Goal: Task Accomplishment & Management: Manage account settings

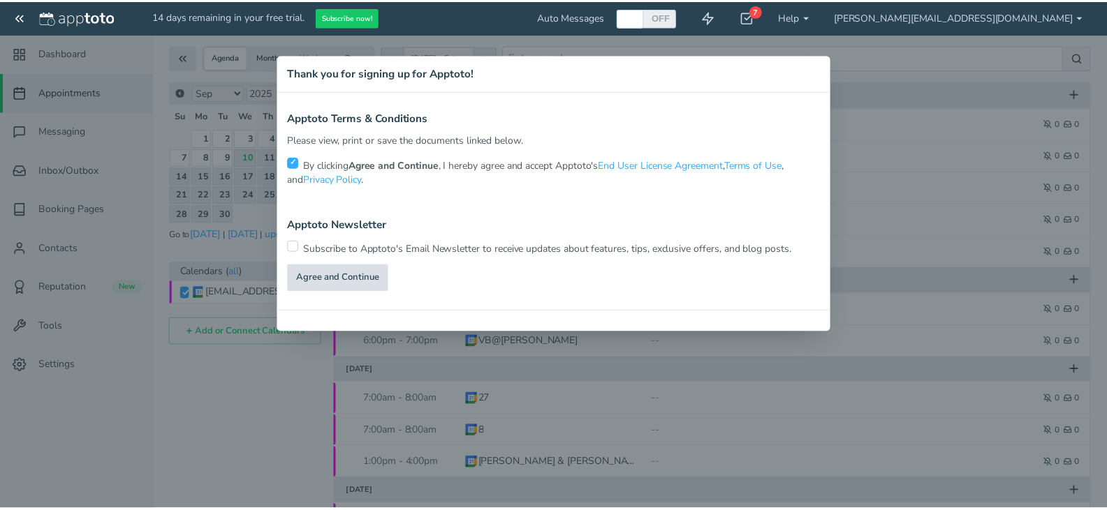
scroll to position [40, 0]
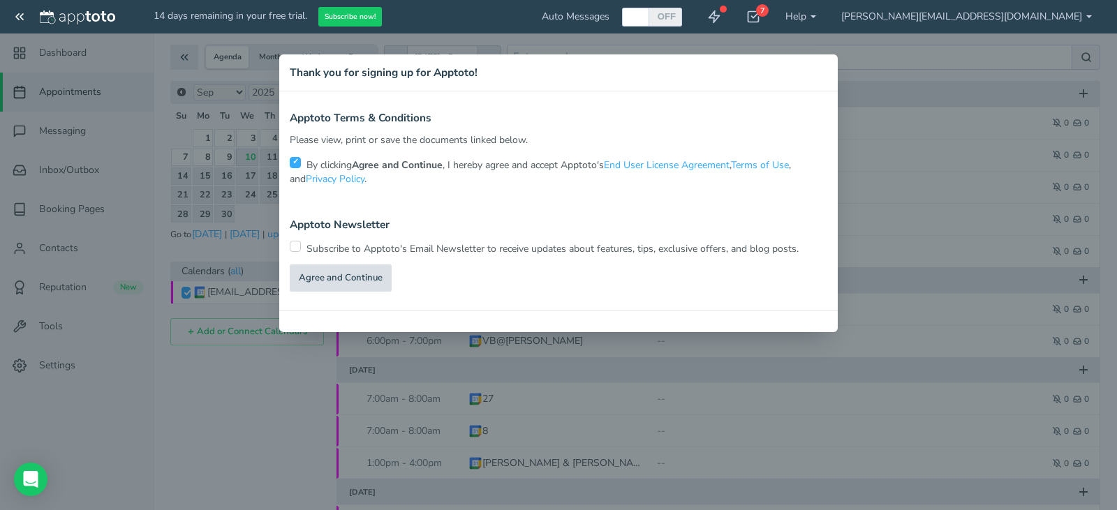
click at [372, 280] on link "Agree and Continue" at bounding box center [341, 278] width 102 height 27
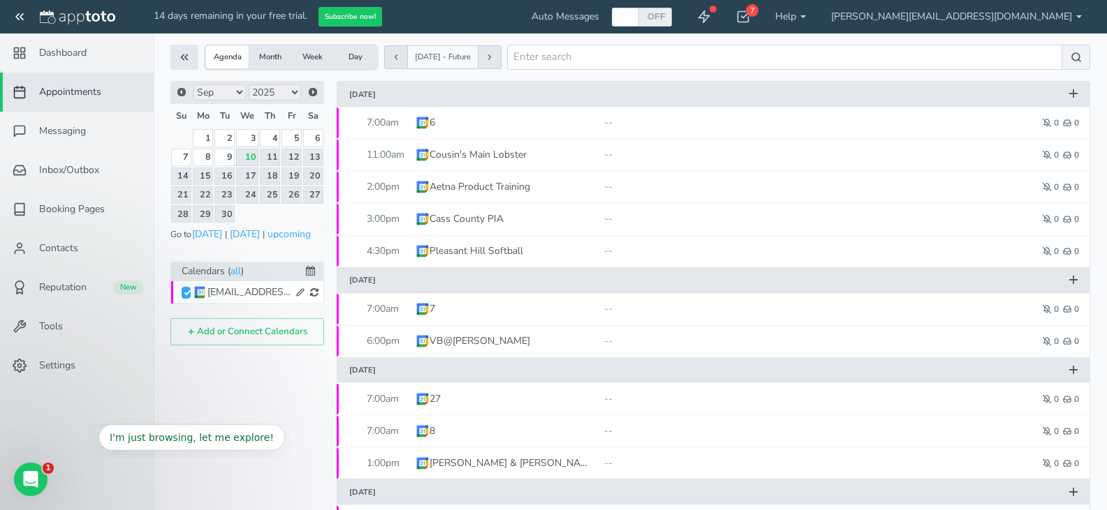
scroll to position [0, 0]
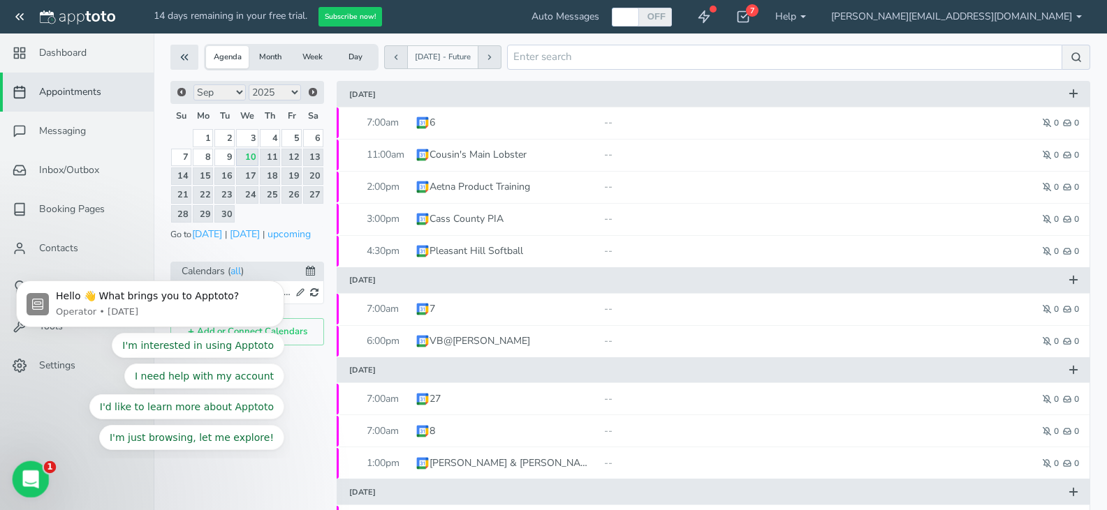
click at [50, 471] on span "1" at bounding box center [50, 467] width 13 height 13
click at [36, 473] on icon "Open Intercom Messenger" at bounding box center [28, 477] width 23 height 23
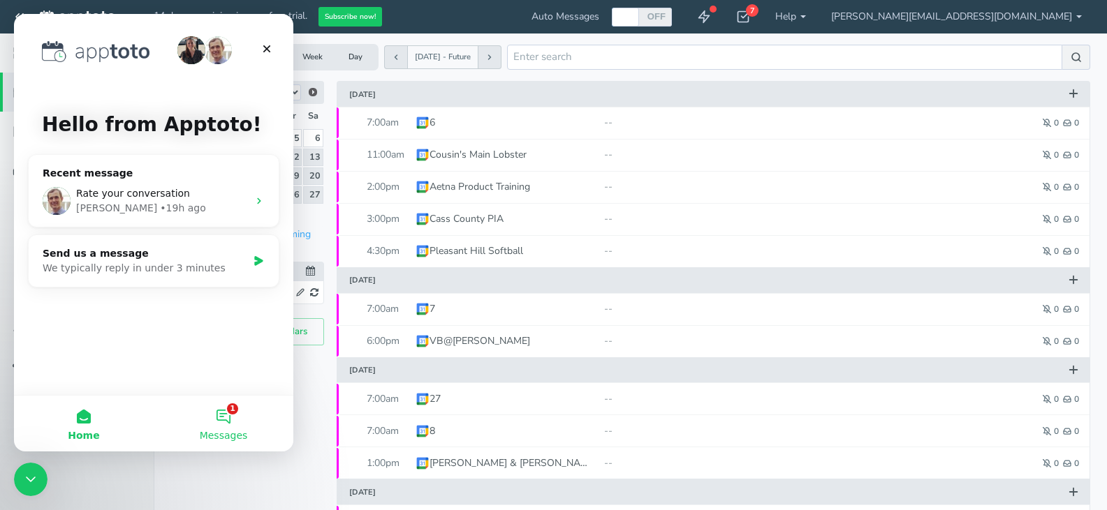
click at [221, 422] on button "1 Messages" at bounding box center [224, 424] width 140 height 56
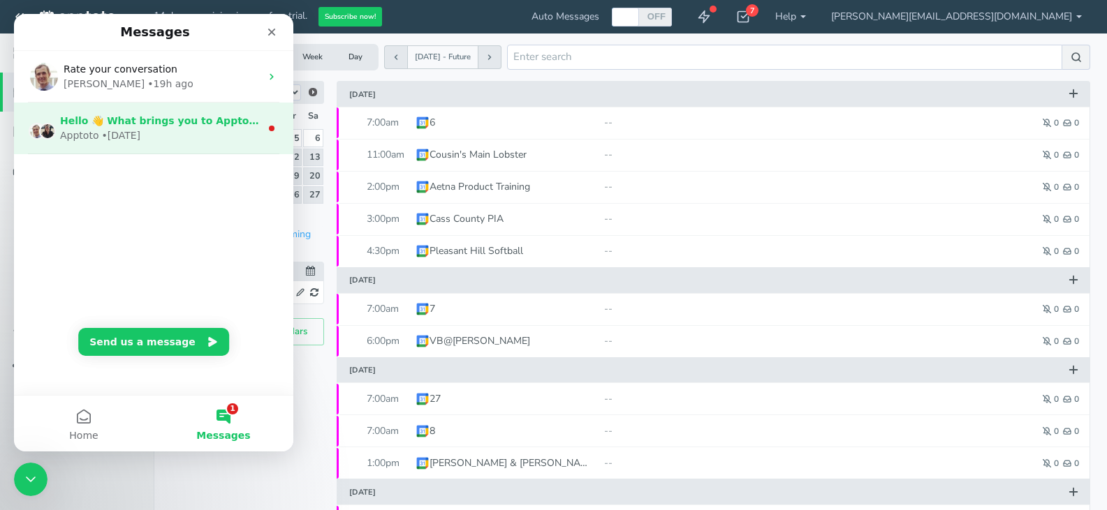
click at [219, 125] on span "Hello 👋 What brings you to Apptoto?" at bounding box center [163, 120] width 206 height 11
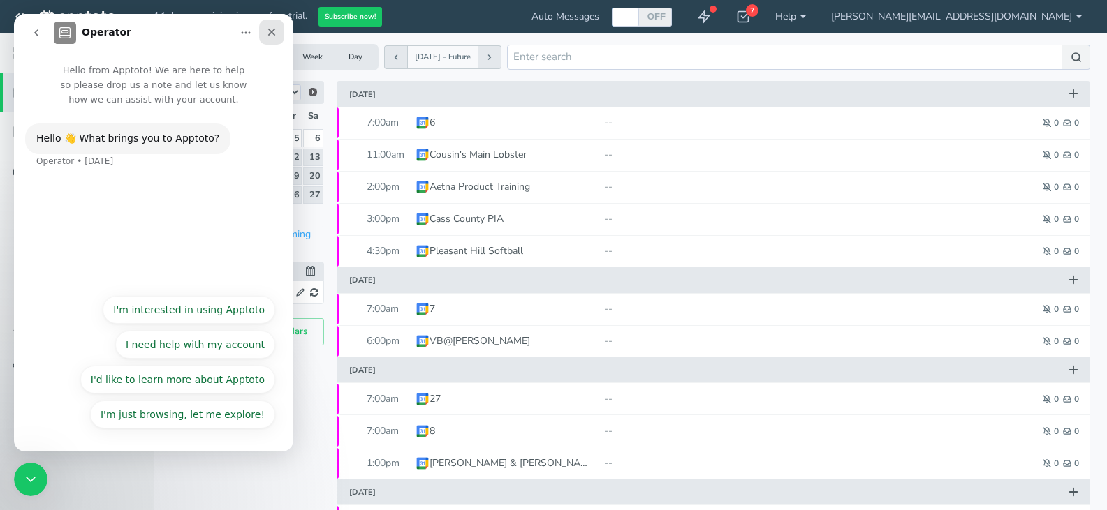
click at [281, 33] on div "Close" at bounding box center [271, 32] width 25 height 25
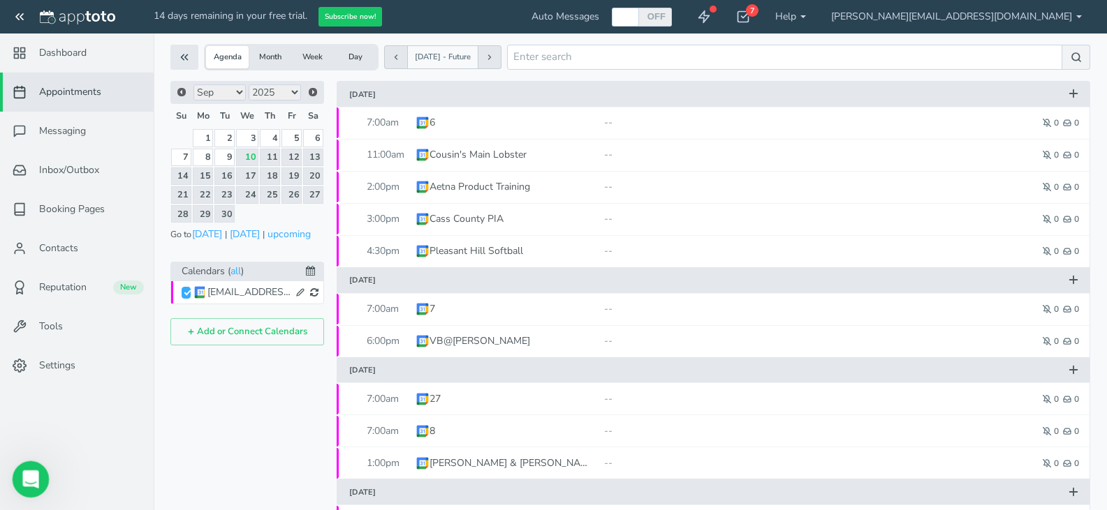
click at [30, 473] on icon "Open Intercom Messenger" at bounding box center [28, 477] width 23 height 23
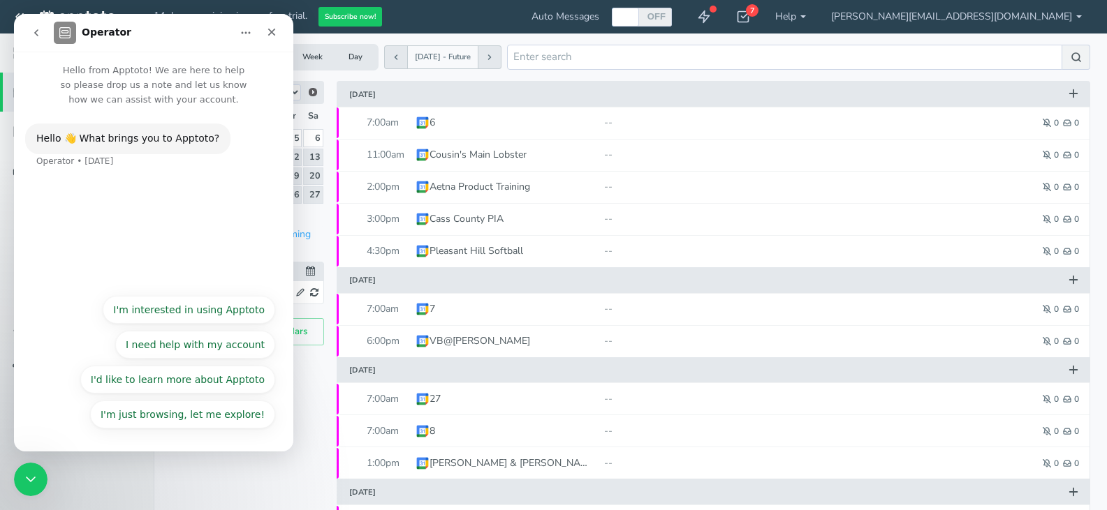
click at [40, 33] on icon "go back" at bounding box center [36, 32] width 11 height 11
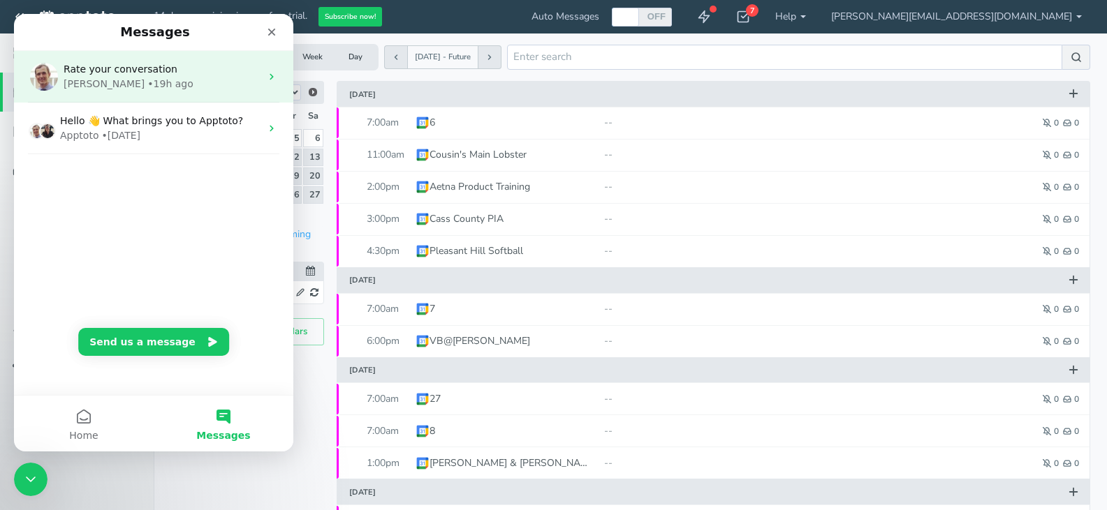
click at [197, 85] on div "Michael • 19h ago" at bounding box center [162, 84] width 197 height 15
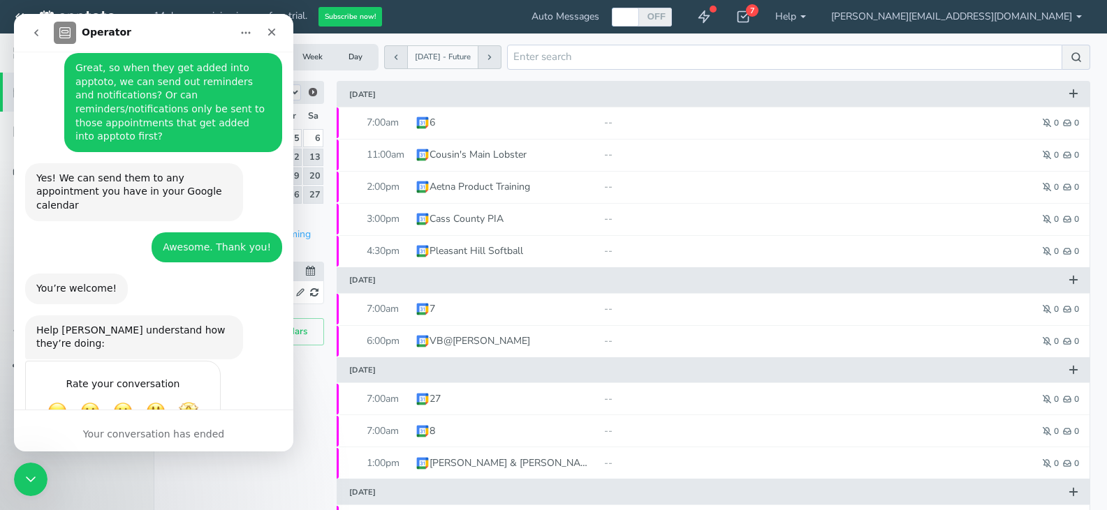
scroll to position [390, 0]
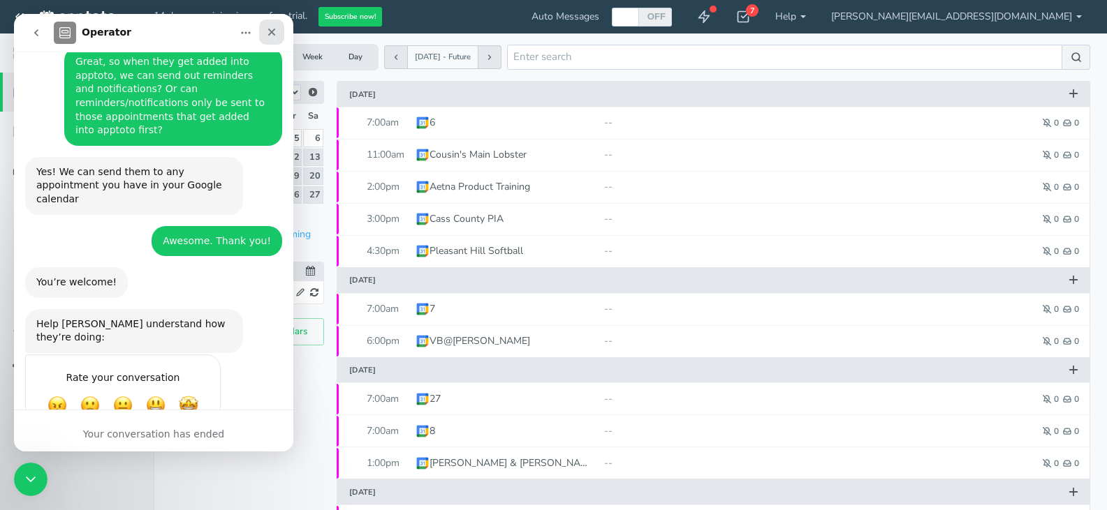
click at [267, 31] on icon "Close" at bounding box center [271, 32] width 11 height 11
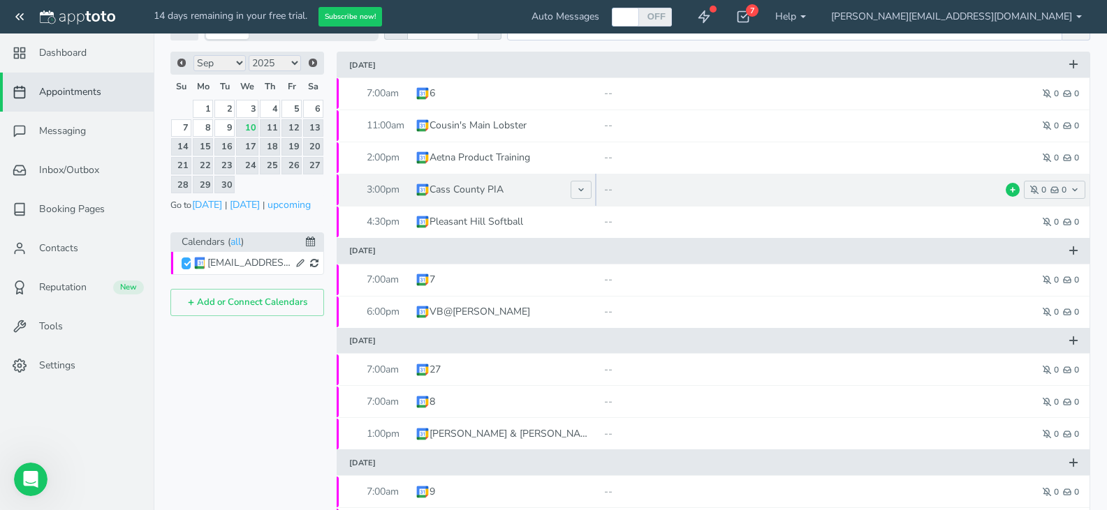
scroll to position [0, 0]
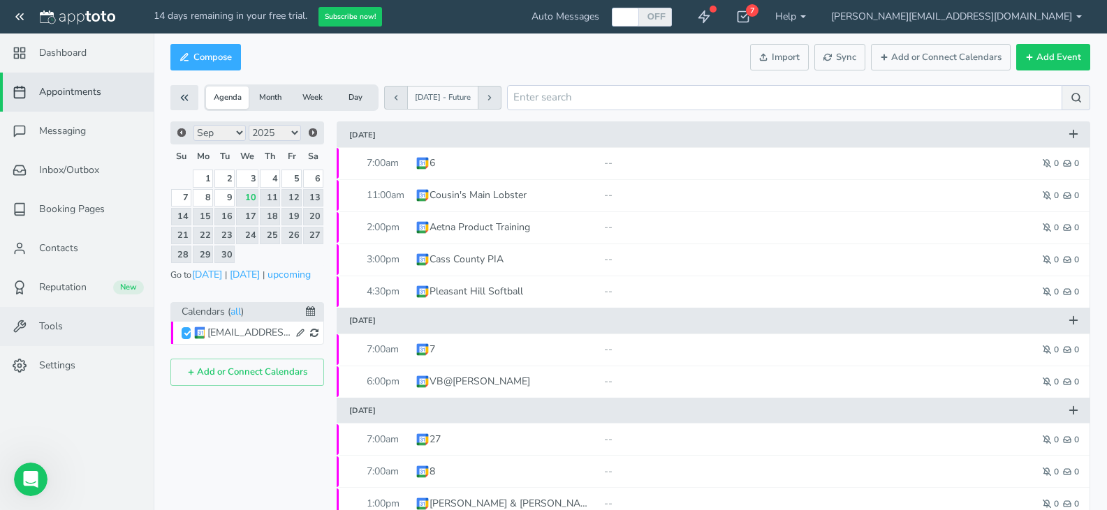
click at [65, 323] on link "Tools" at bounding box center [77, 326] width 154 height 39
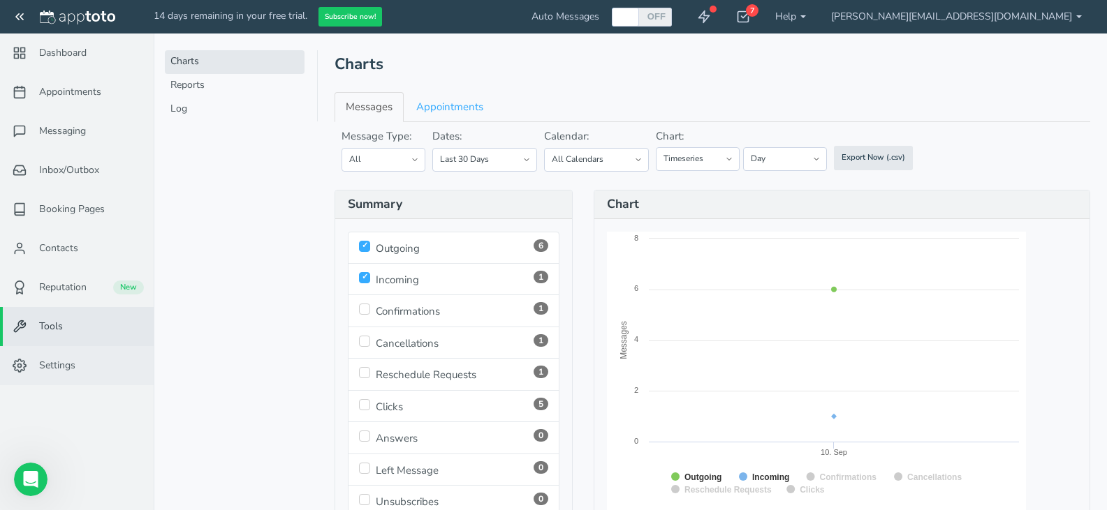
click at [65, 362] on span "Settings" at bounding box center [57, 366] width 36 height 14
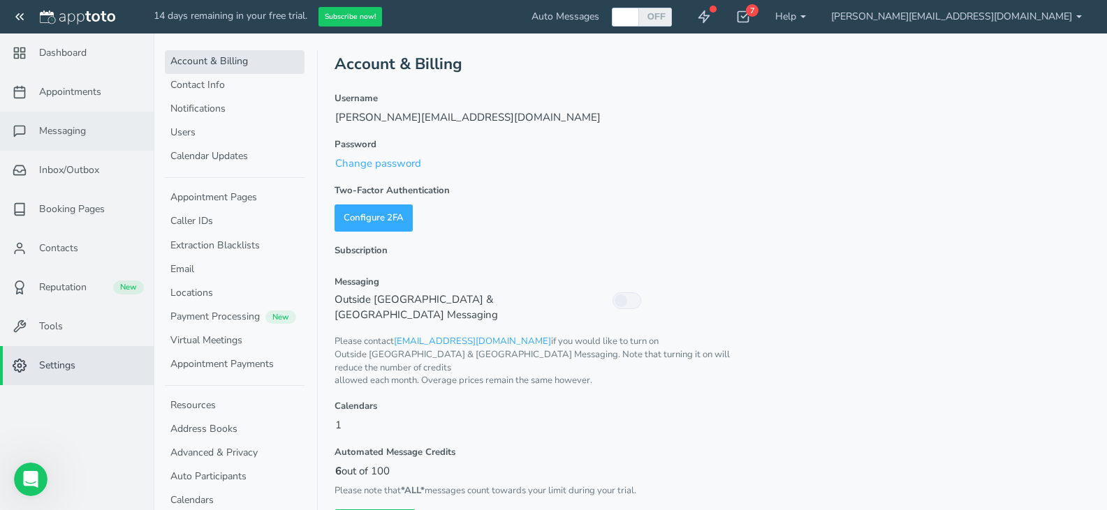
click at [75, 129] on span "Messaging" at bounding box center [62, 131] width 47 height 14
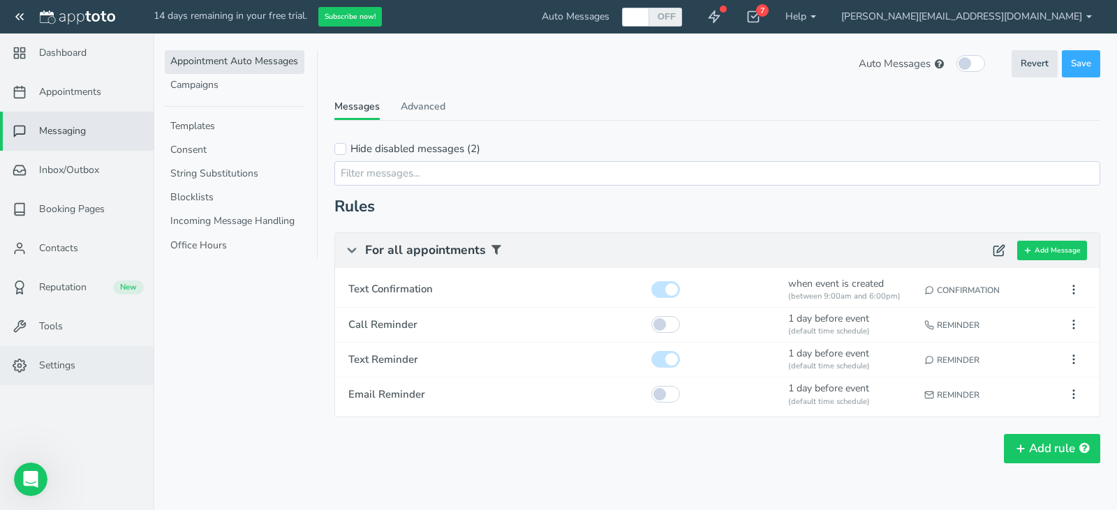
click at [82, 371] on link "Settings" at bounding box center [77, 365] width 154 height 39
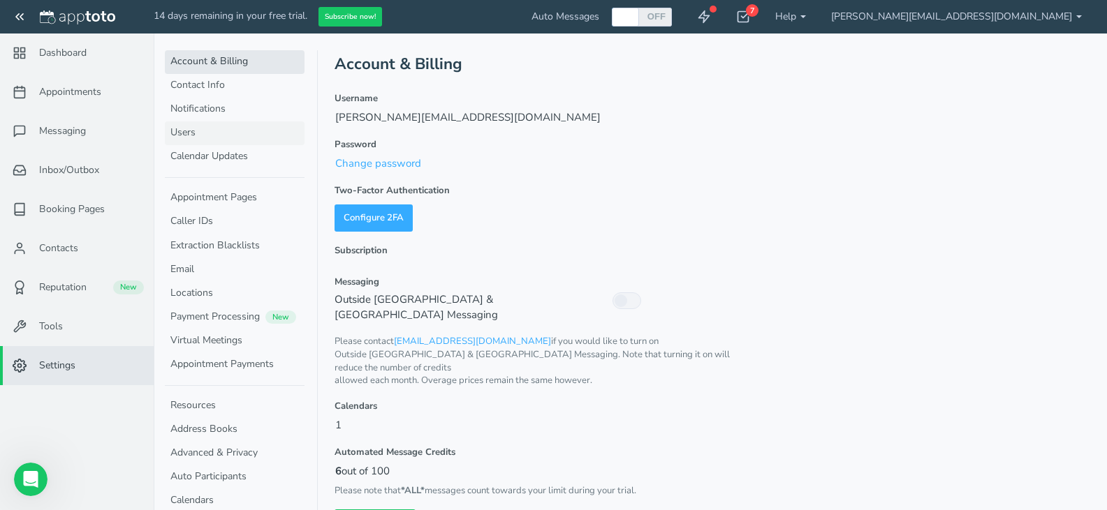
click at [219, 131] on link "Users" at bounding box center [235, 133] width 140 height 24
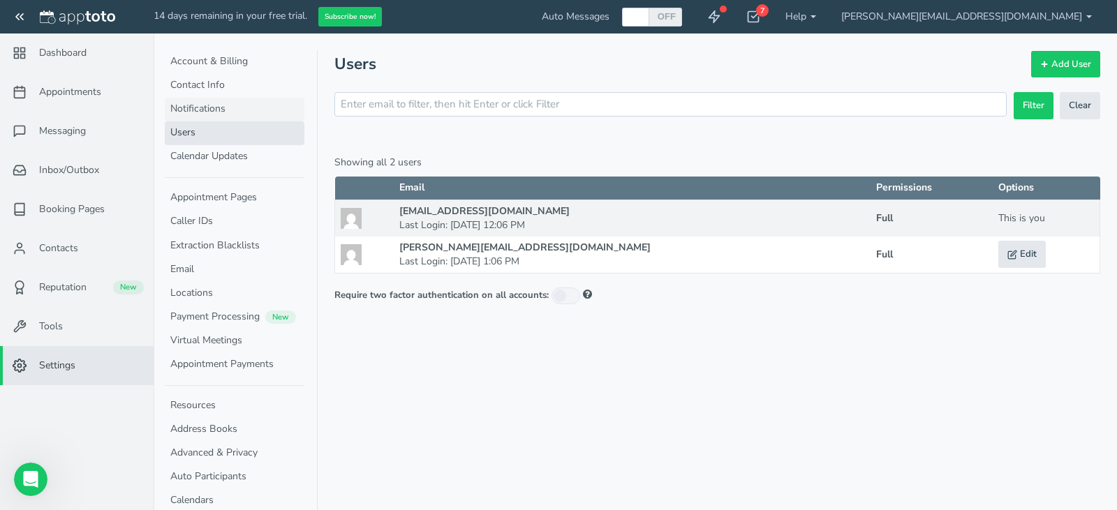
click at [219, 111] on link "Notifications" at bounding box center [235, 110] width 140 height 24
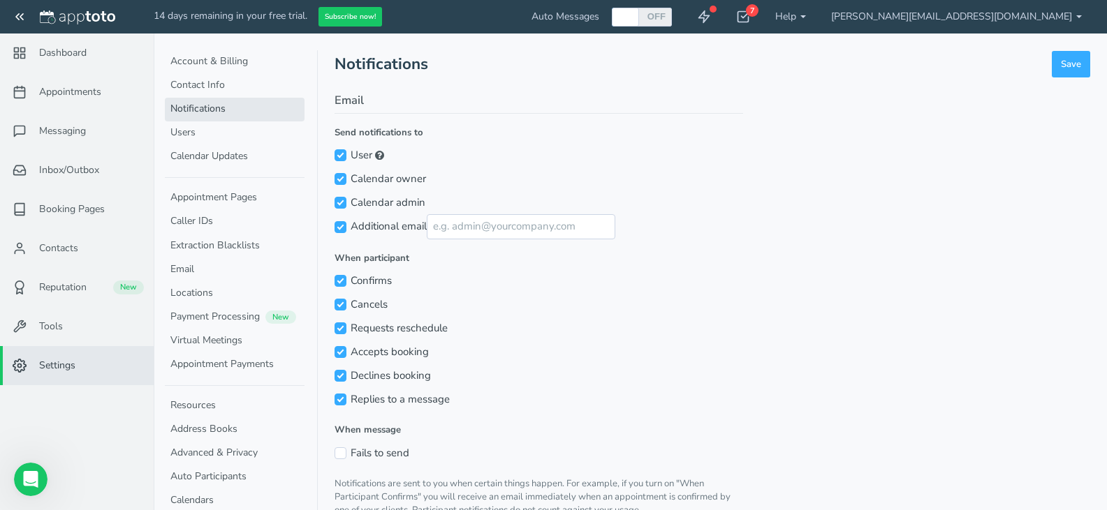
click at [402, 89] on div "Notifications Save Save Email Send notifications to User Calendar owner Calenda…" at bounding box center [711, 442] width 755 height 784
click at [383, 103] on legend "Email" at bounding box center [538, 103] width 408 height 22
click at [341, 181] on input "Calendar owner" at bounding box center [340, 179] width 12 height 12
checkbox input "false"
click at [1079, 71] on button "Save" at bounding box center [1070, 64] width 38 height 27
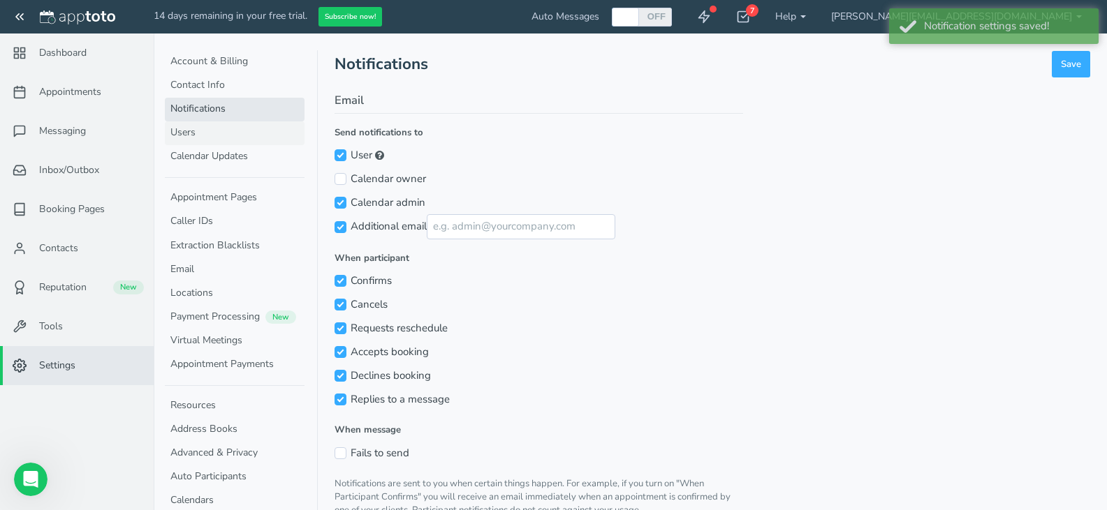
click at [223, 131] on link "Users" at bounding box center [235, 133] width 140 height 24
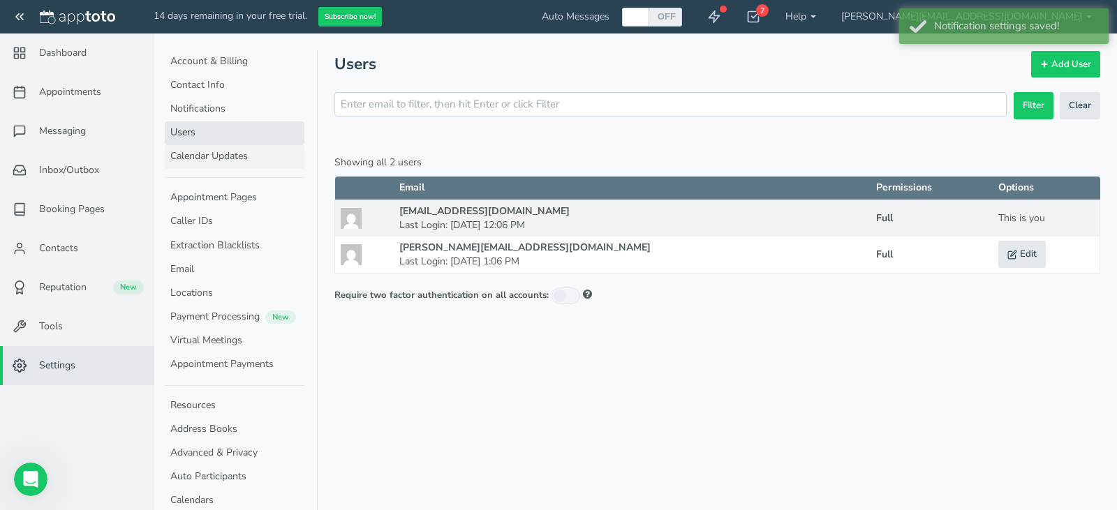
click at [223, 158] on link "Calendar Updates" at bounding box center [235, 157] width 140 height 24
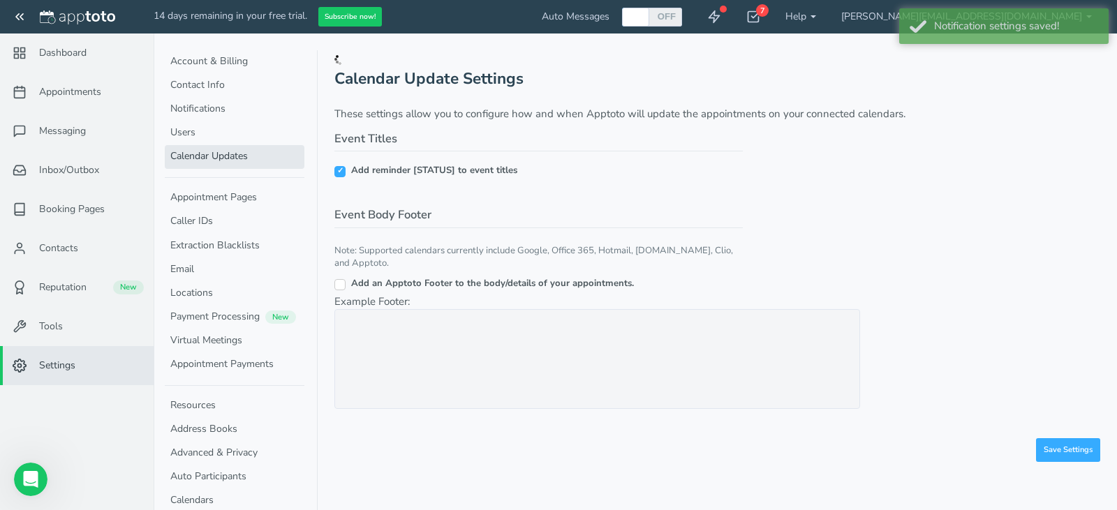
checkbox input "true"
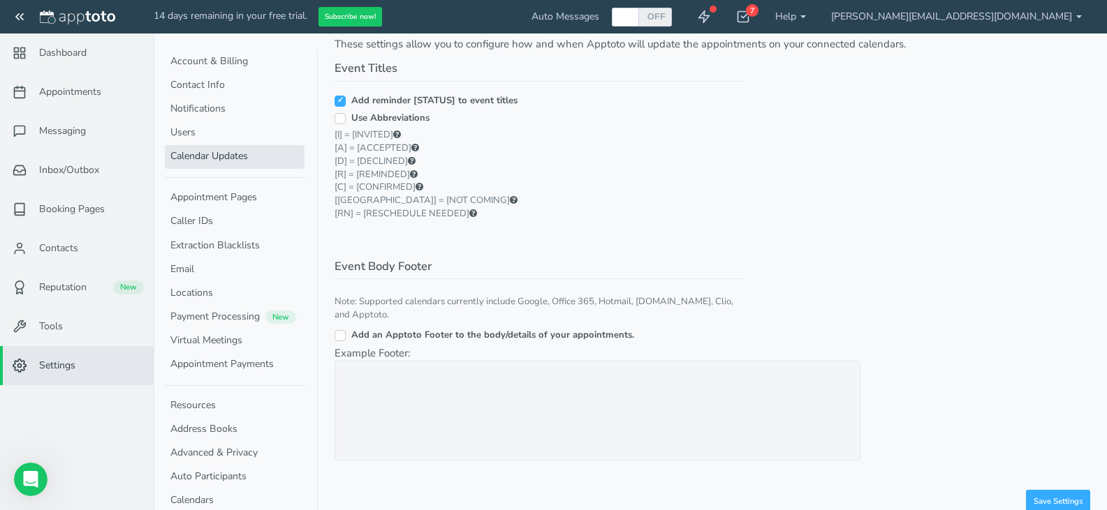
scroll to position [75, 0]
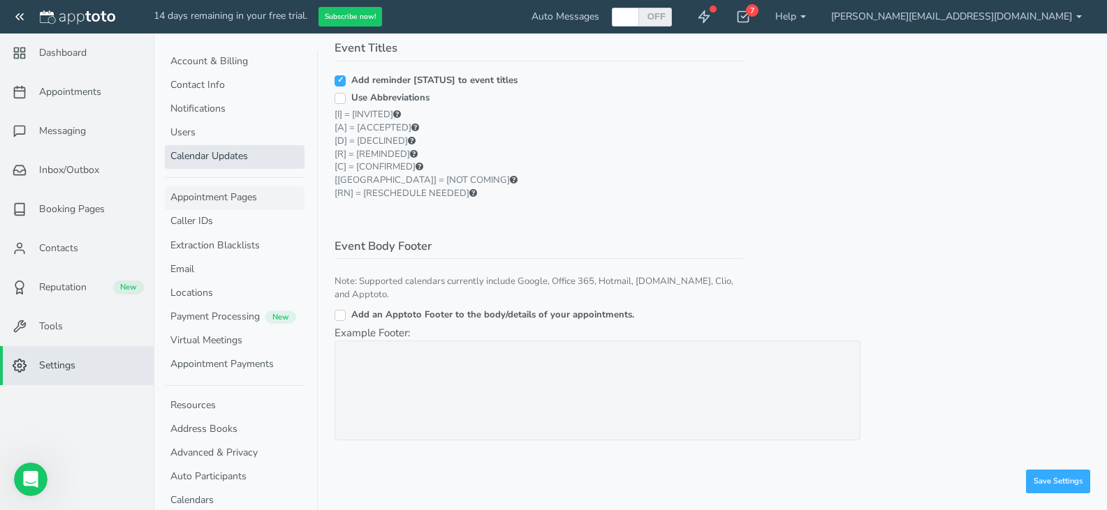
click at [237, 197] on link "Appointment Pages" at bounding box center [235, 198] width 140 height 24
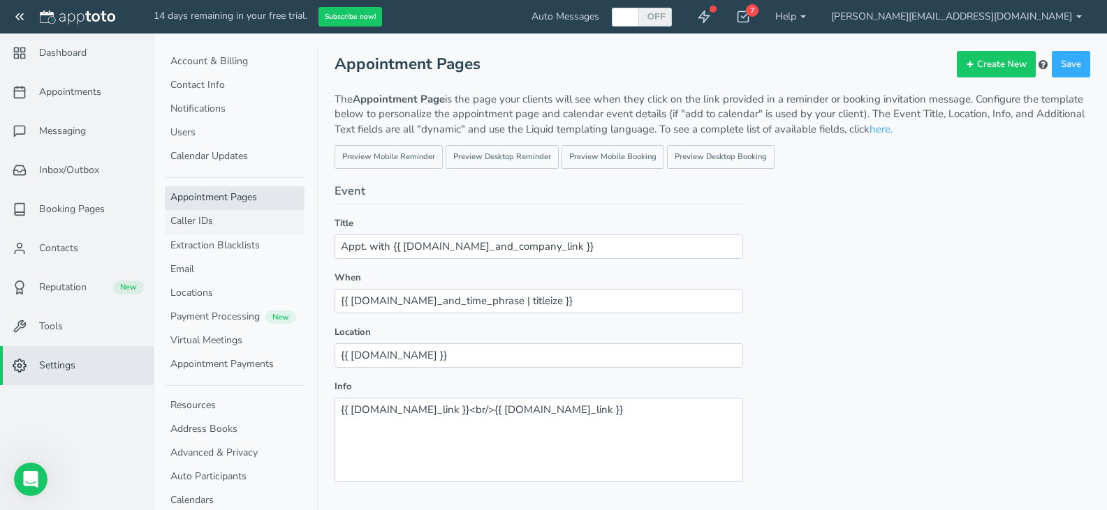
click at [227, 225] on link "Caller IDs" at bounding box center [235, 222] width 140 height 24
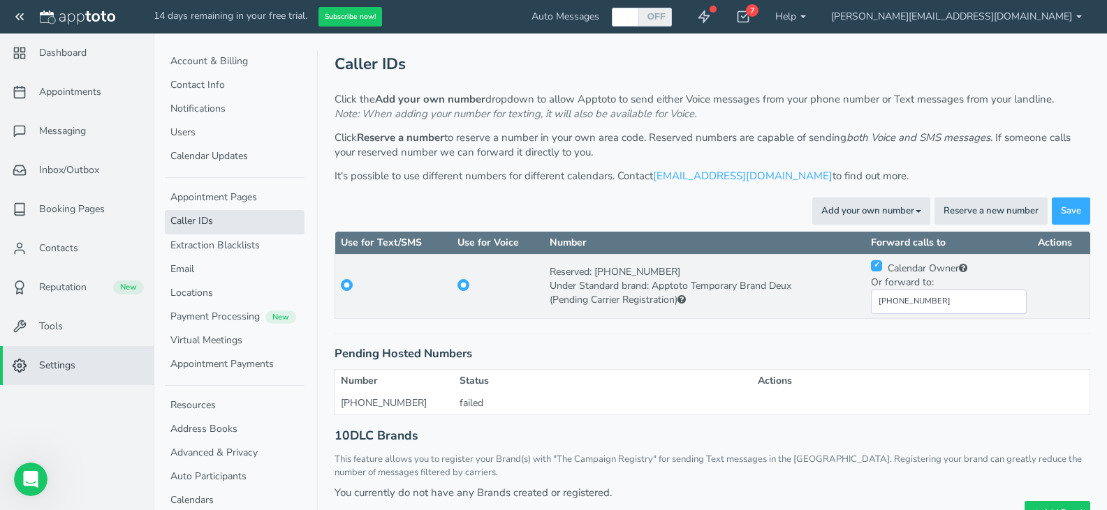
scroll to position [31, 0]
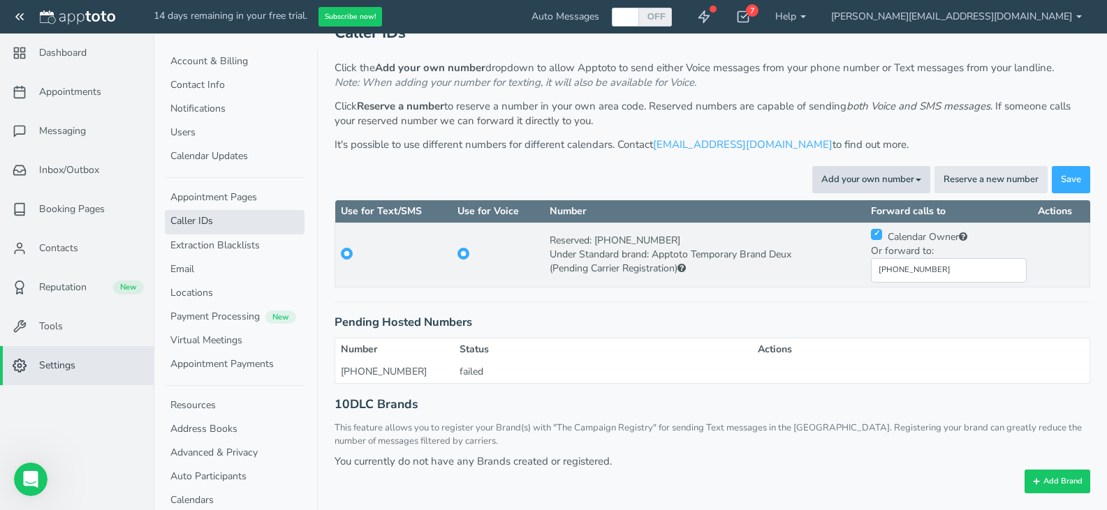
click at [838, 177] on button "Add your own number Toggle Dropdown" at bounding box center [871, 179] width 118 height 27
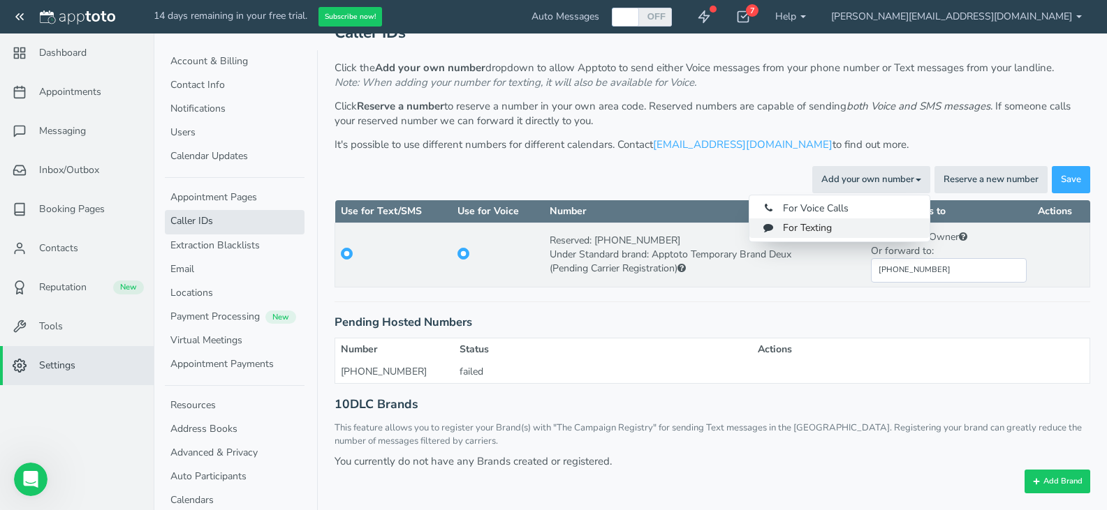
click at [827, 221] on link "For Texting" at bounding box center [839, 229] width 180 height 20
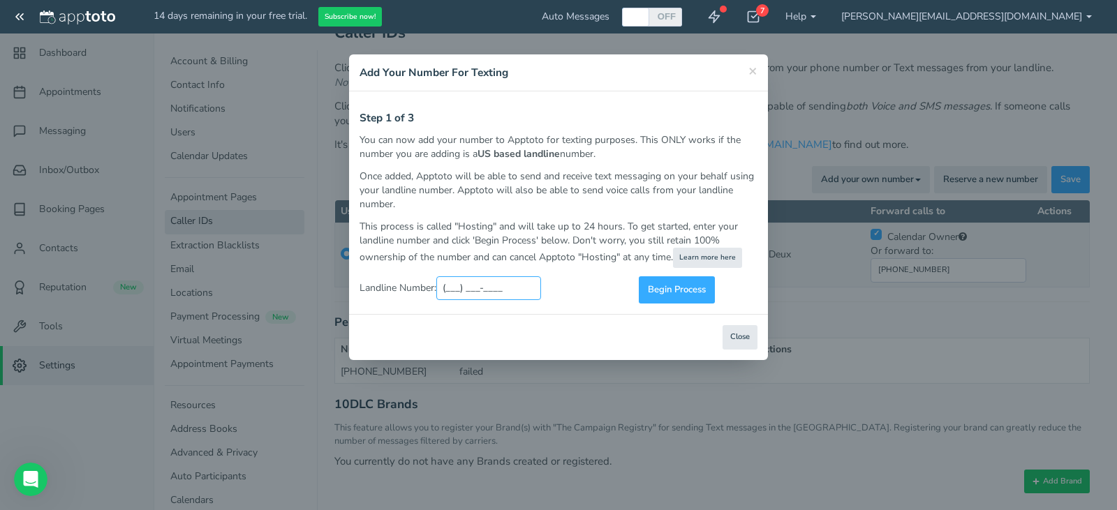
click at [500, 291] on input "(___) ___-____" at bounding box center [488, 288] width 105 height 24
type input "[PHONE_NUMBER]"
click at [675, 293] on span "Begin Process" at bounding box center [677, 289] width 58 height 13
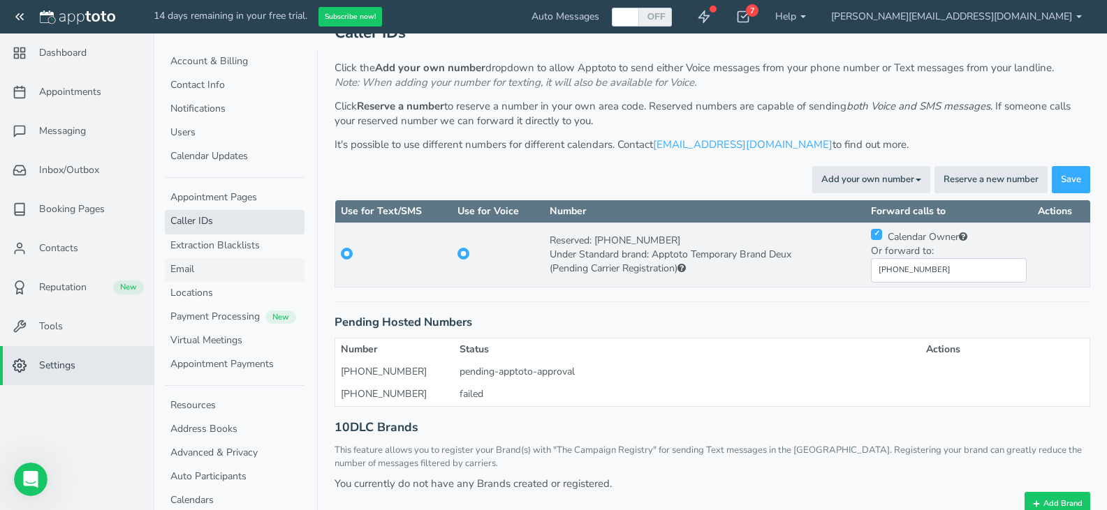
click at [239, 263] on link "Email" at bounding box center [235, 270] width 140 height 24
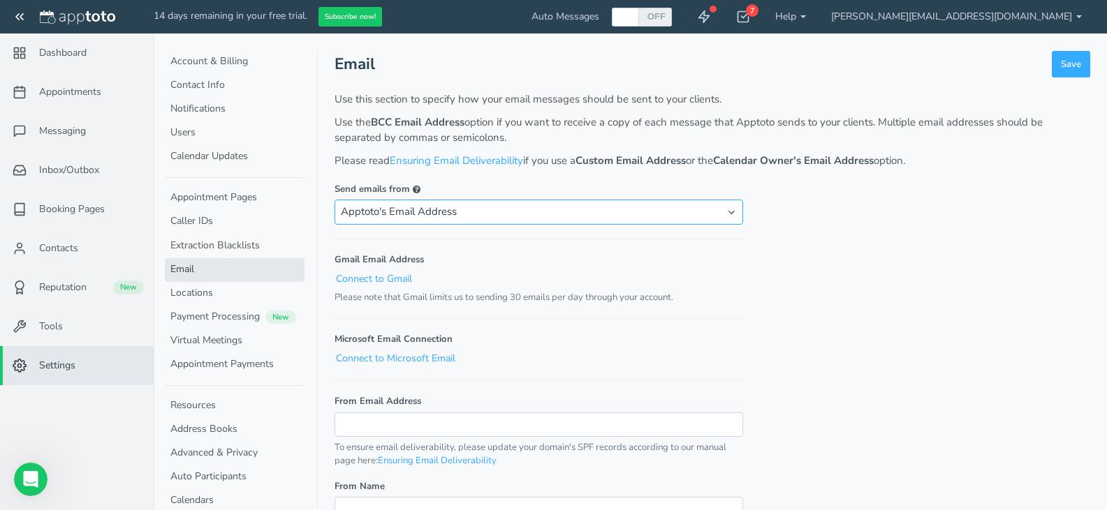
click at [703, 208] on select "Apptoto's Email Address Custom Email Address Calendar Owner's Email Address Cal…" at bounding box center [538, 212] width 408 height 24
select select "calendar_admin"
click at [334, 200] on select "Apptoto's Email Address Custom Email Address Calendar Owner's Email Address Cal…" at bounding box center [538, 212] width 408 height 24
click at [1065, 66] on button "Save" at bounding box center [1070, 64] width 38 height 27
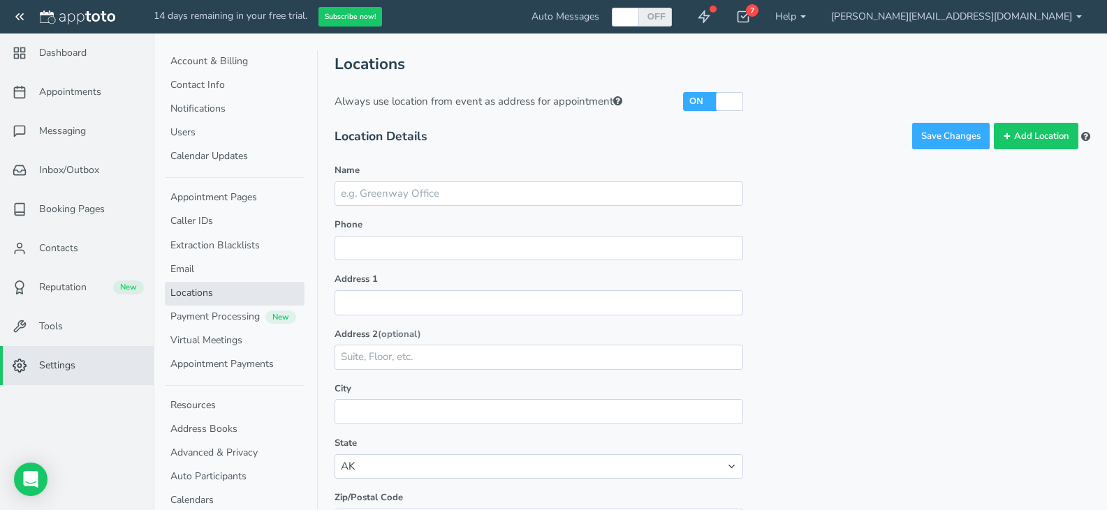
scroll to position [195, 0]
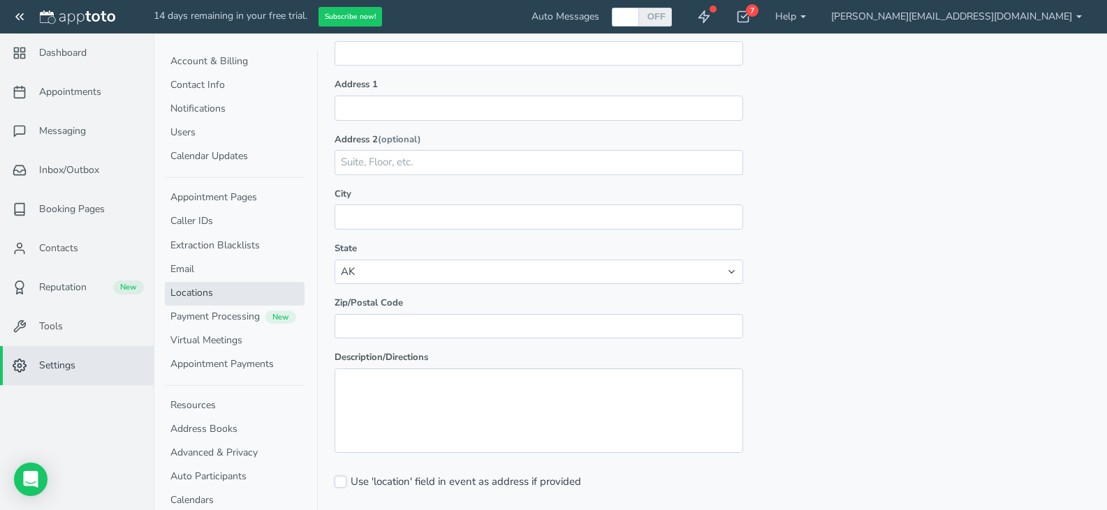
click at [340, 482] on input "Use 'location' field in event as address if provided" at bounding box center [340, 482] width 12 height 12
checkbox input "true"
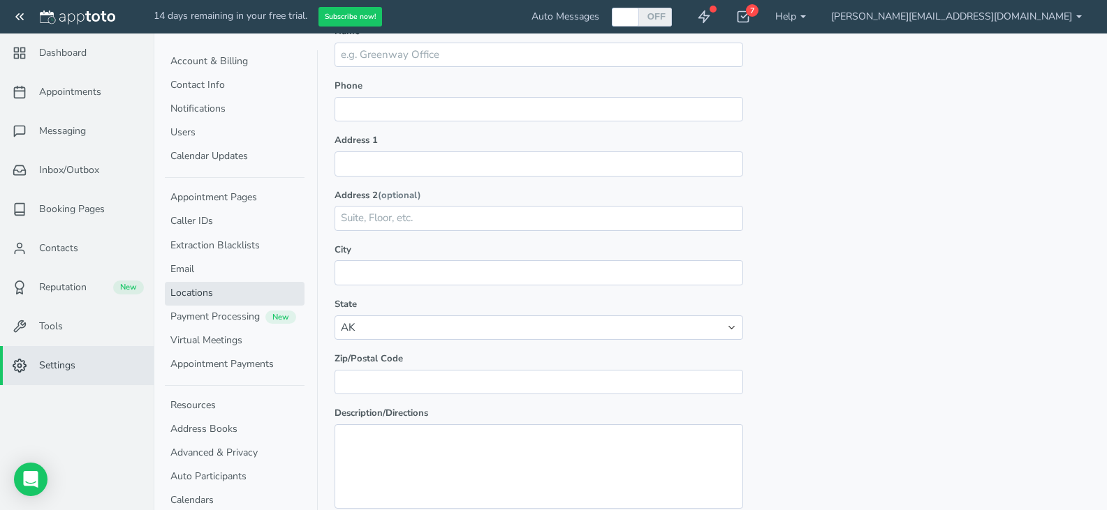
scroll to position [0, 0]
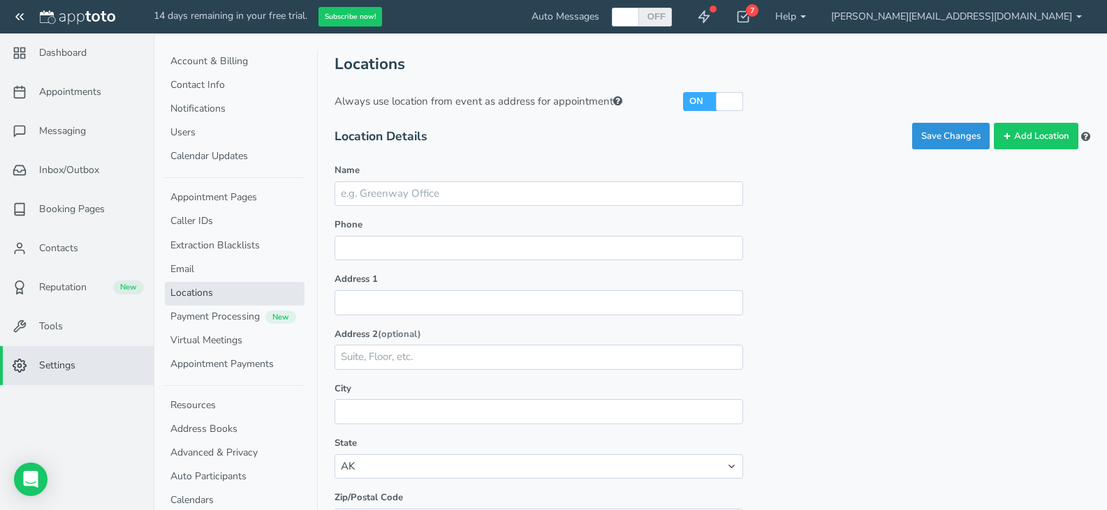
click at [932, 133] on button "Save Changes" at bounding box center [950, 136] width 77 height 27
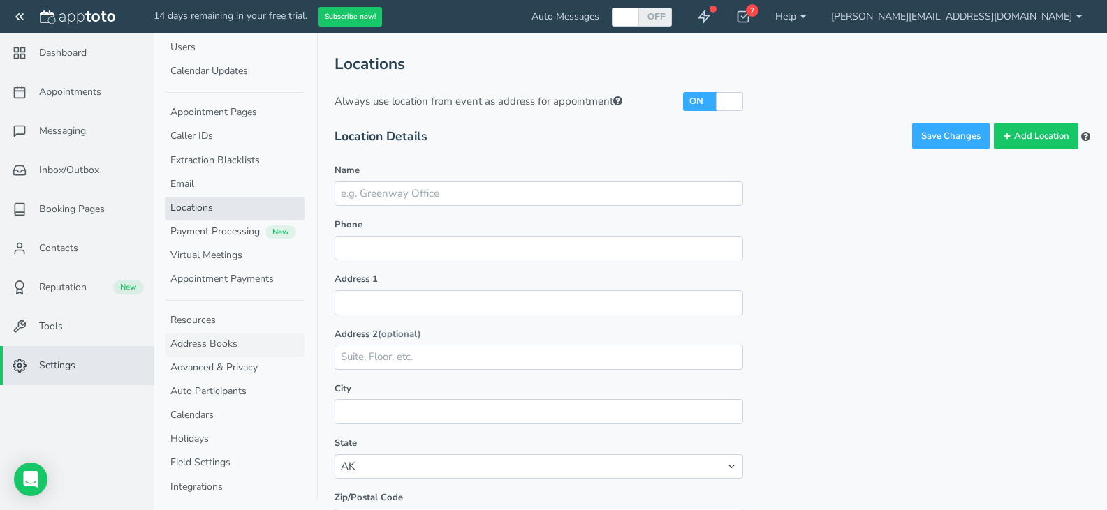
scroll to position [87, 0]
click at [257, 339] on link "Address Books" at bounding box center [235, 343] width 140 height 24
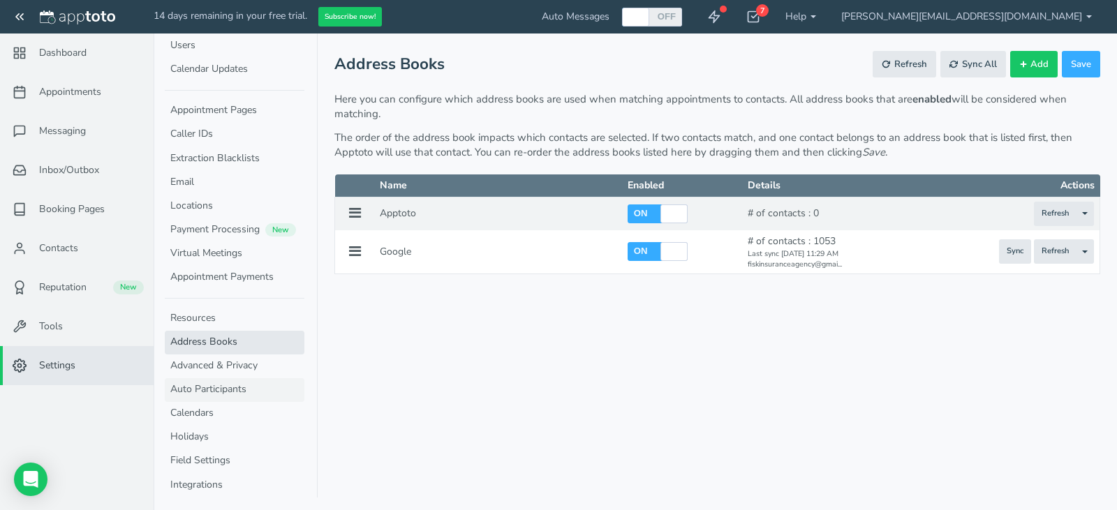
click at [245, 390] on link "Auto Participants" at bounding box center [235, 390] width 140 height 24
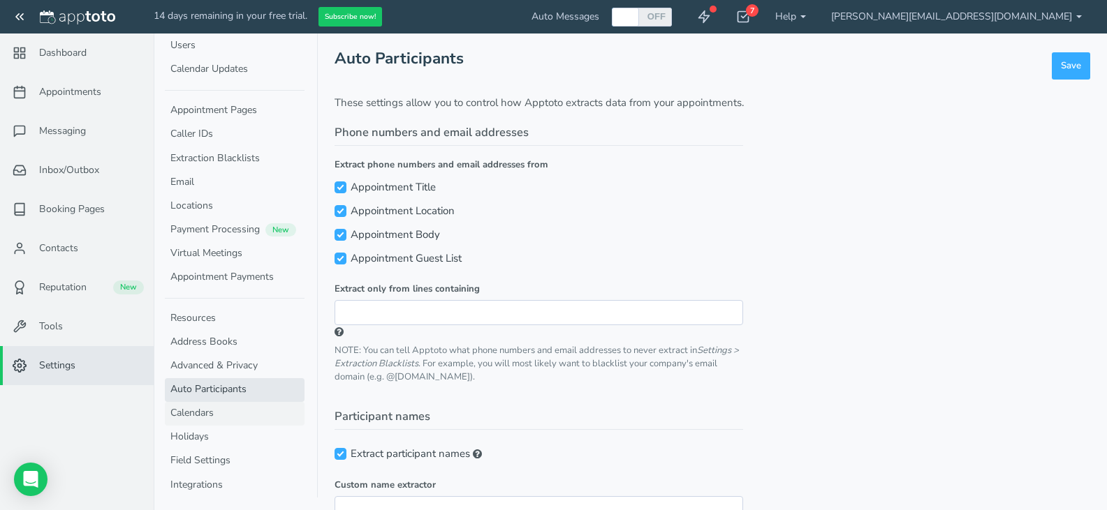
click at [234, 418] on link "Calendars" at bounding box center [235, 414] width 140 height 24
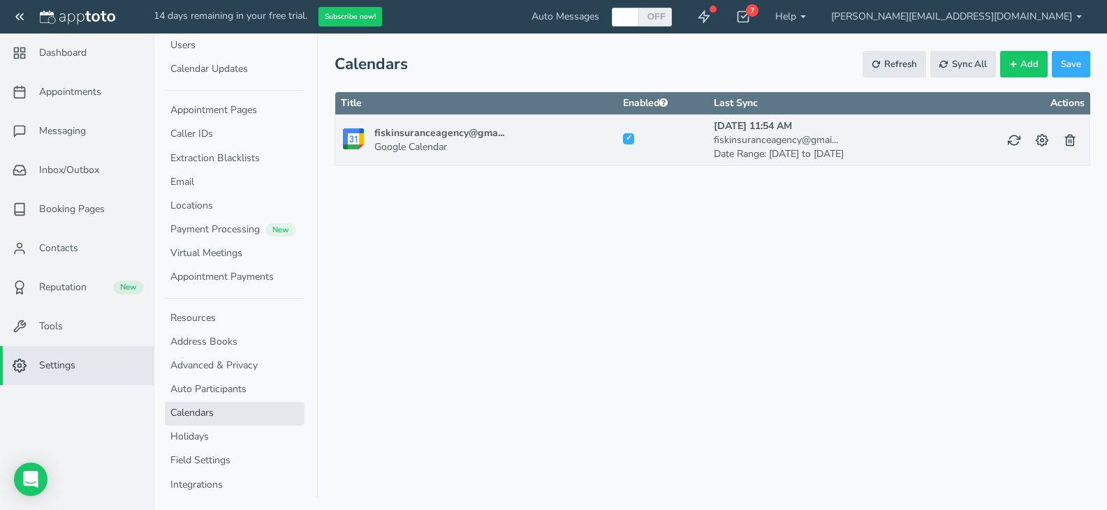
checkbox input "true"
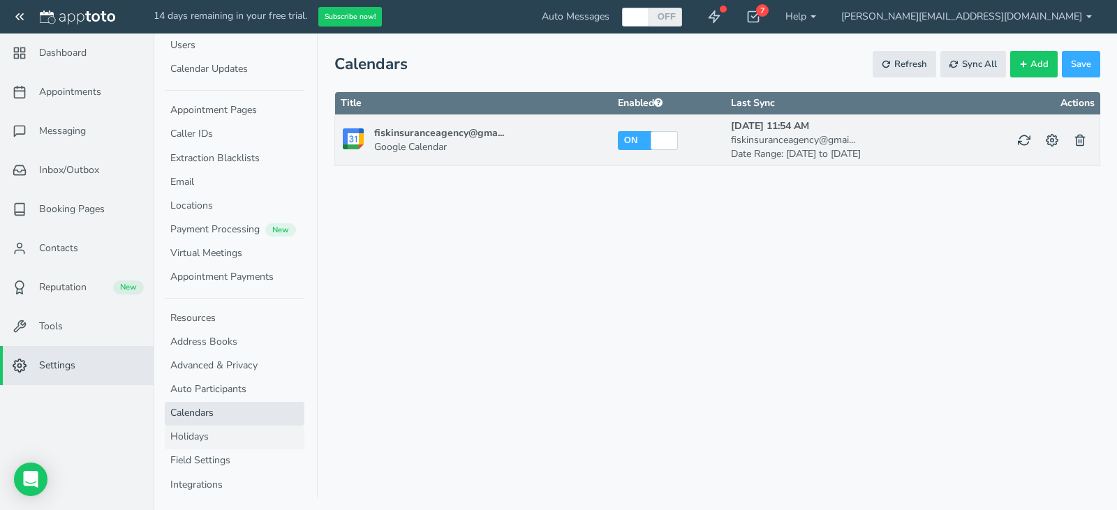
click at [231, 433] on link "Holidays" at bounding box center [235, 438] width 140 height 24
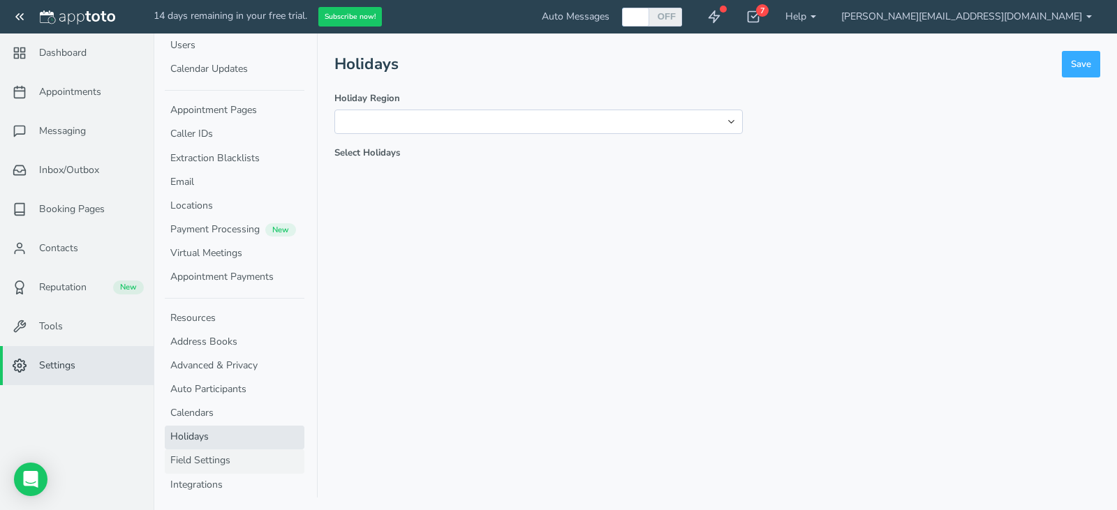
select select "string:us"
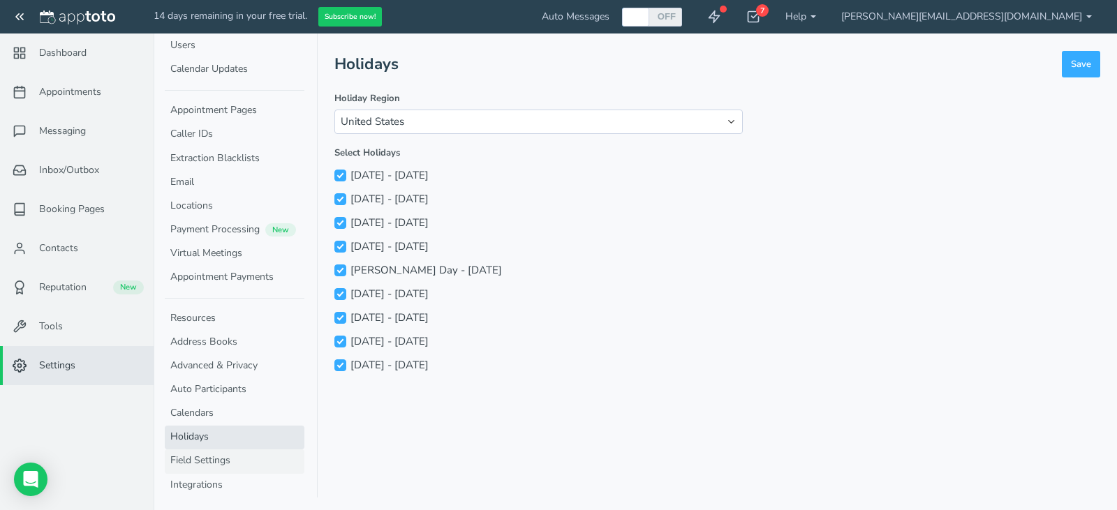
click at [230, 461] on link "Field Settings" at bounding box center [235, 462] width 140 height 24
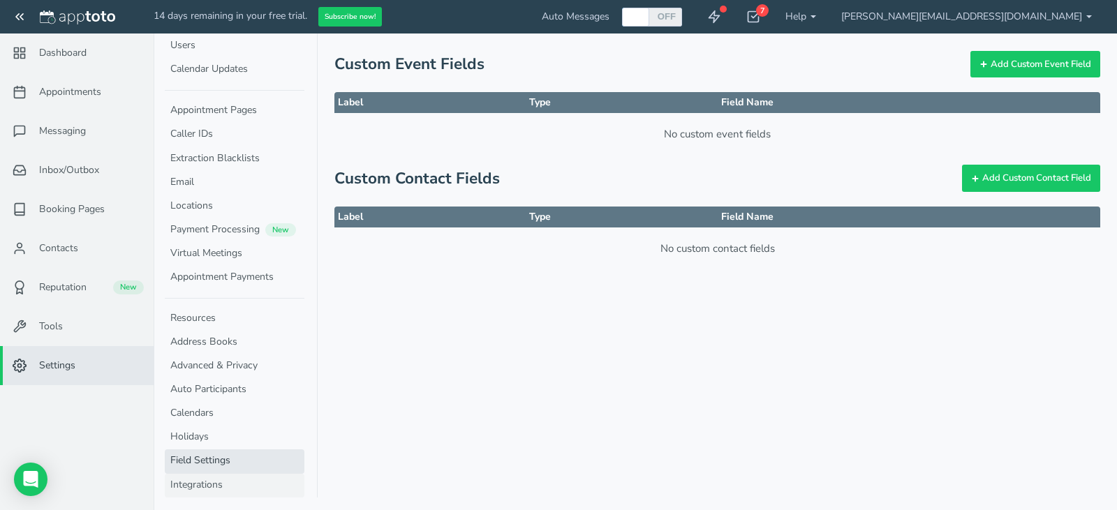
click at [230, 493] on link "Integrations" at bounding box center [235, 486] width 140 height 24
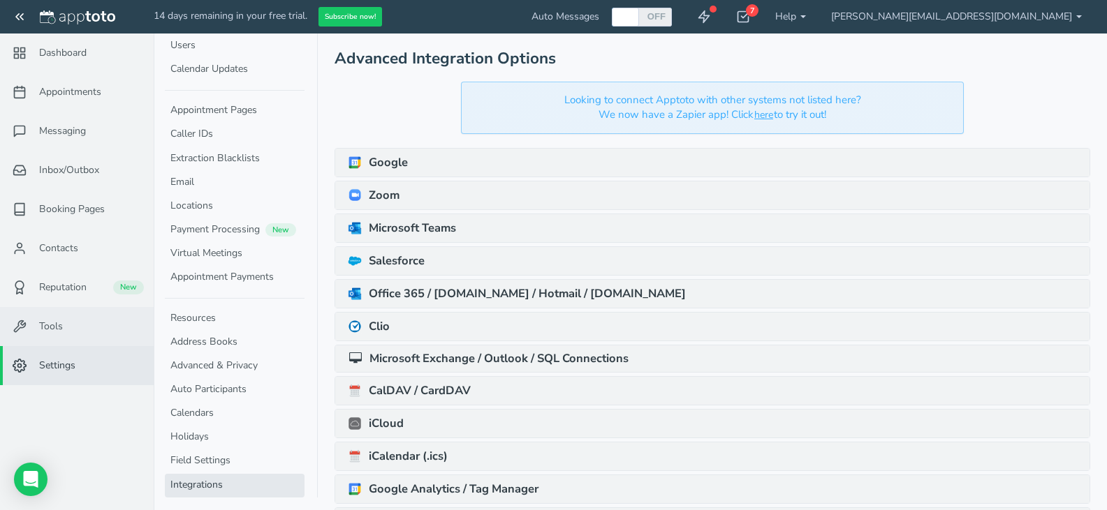
click at [60, 332] on span "Tools" at bounding box center [51, 327] width 24 height 14
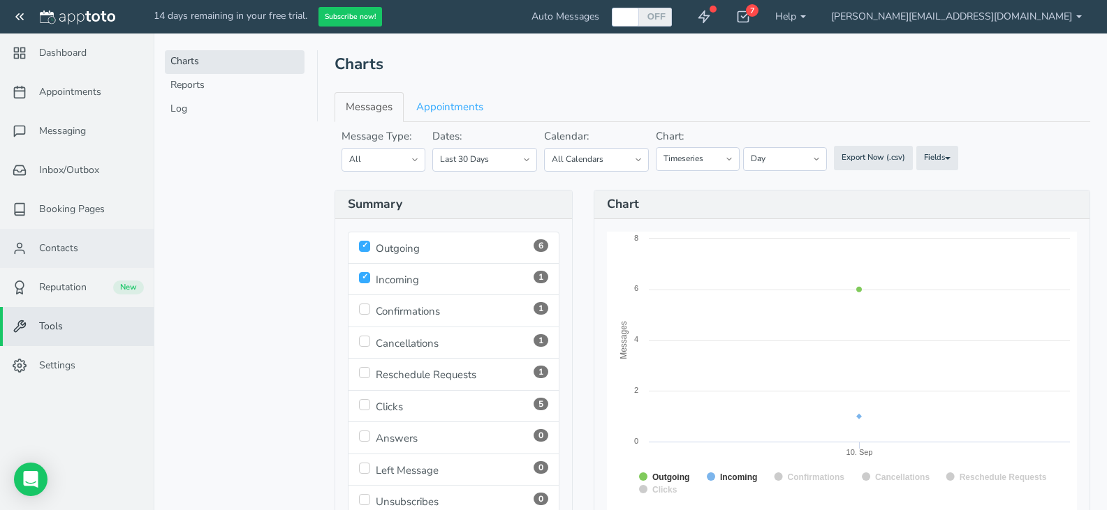
click at [64, 266] on link "Contacts" at bounding box center [77, 248] width 154 height 39
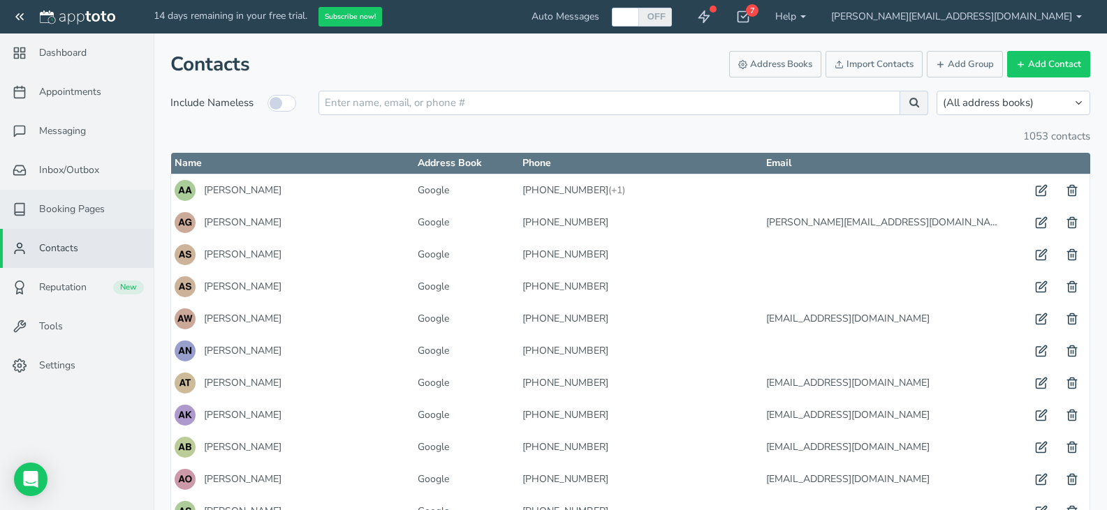
click at [60, 205] on span "Booking Pages" at bounding box center [72, 209] width 66 height 14
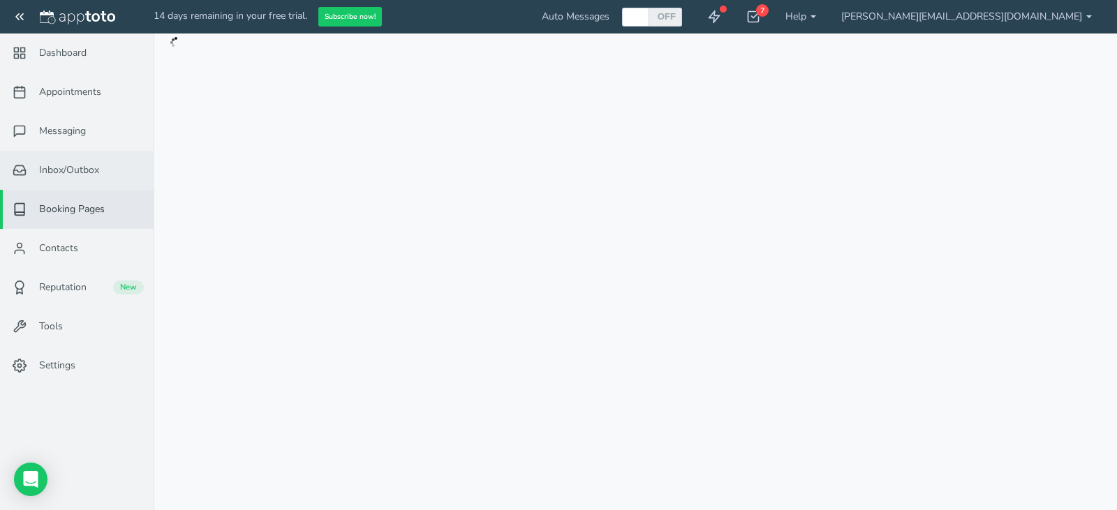
click at [62, 172] on span "Inbox/Outbox" at bounding box center [69, 170] width 60 height 14
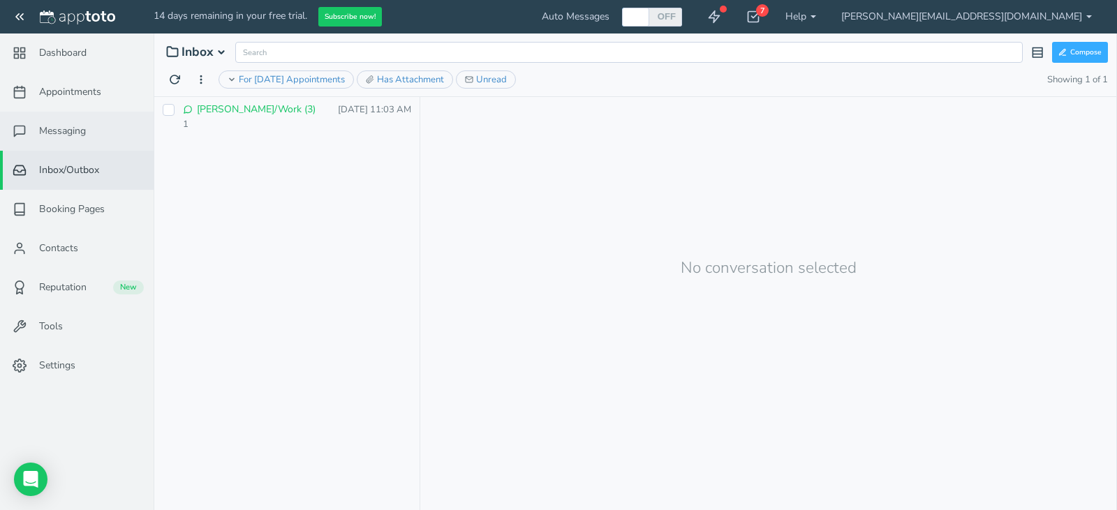
click at [78, 125] on span "Messaging" at bounding box center [62, 131] width 47 height 14
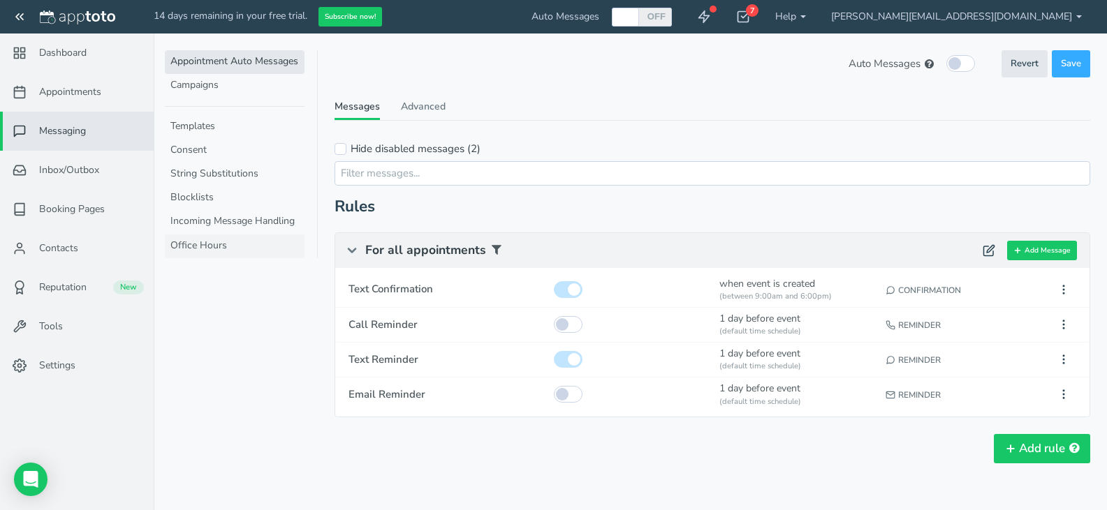
click at [238, 241] on link "Office Hours" at bounding box center [235, 247] width 140 height 24
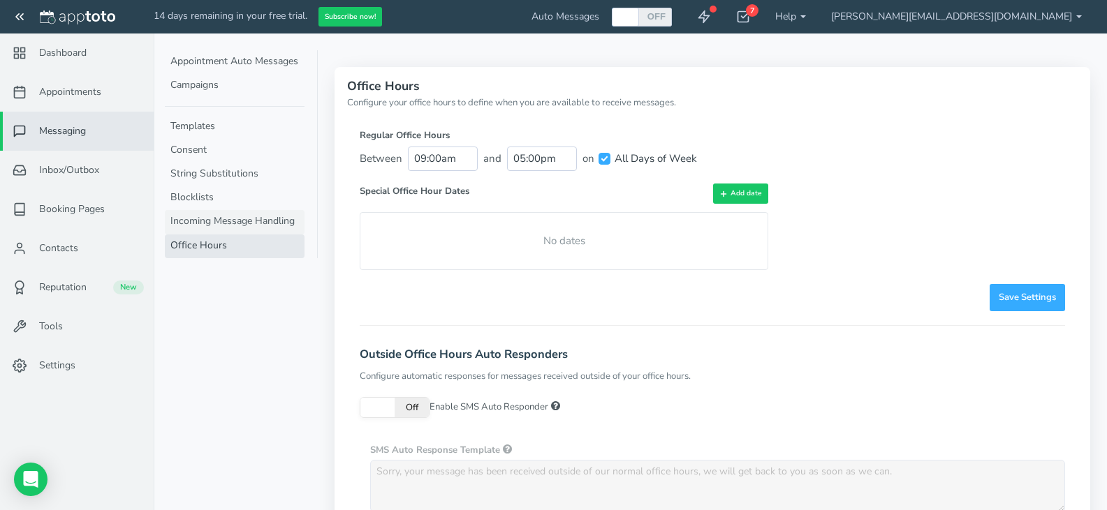
click at [245, 219] on link "Incoming Message Handling" at bounding box center [235, 222] width 140 height 24
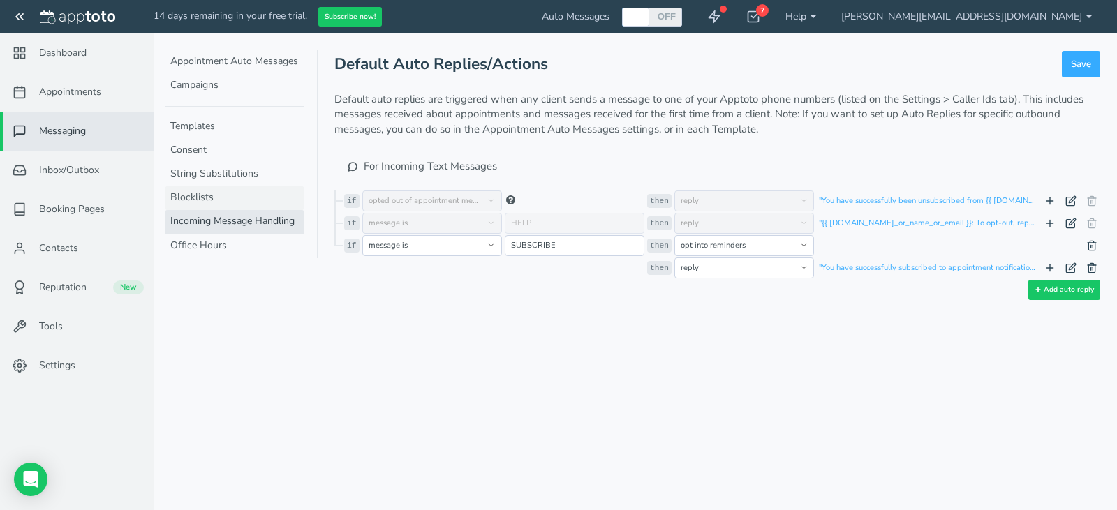
click at [239, 202] on link "Blocklists" at bounding box center [235, 198] width 140 height 24
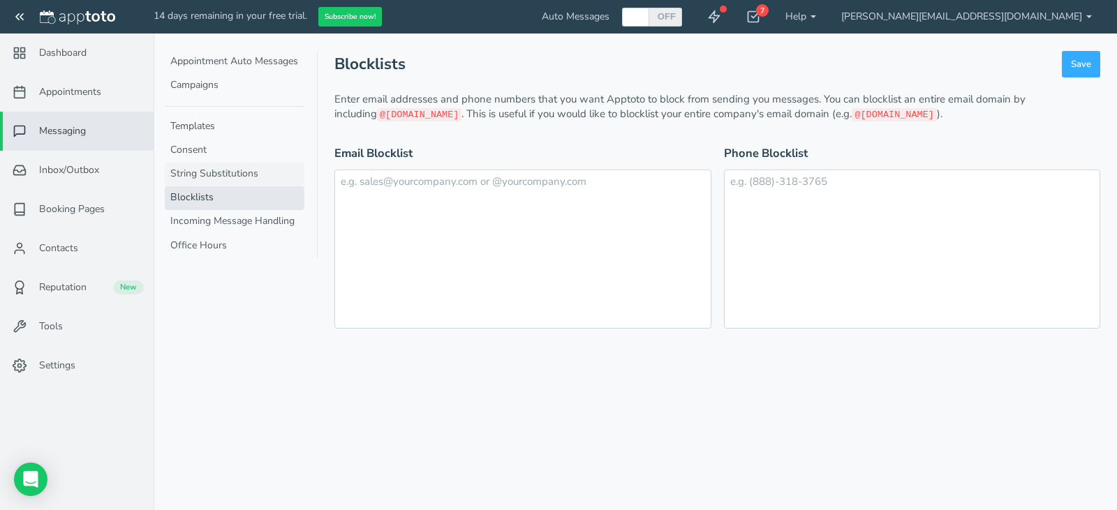
click at [237, 176] on link "String Substitutions" at bounding box center [235, 175] width 140 height 24
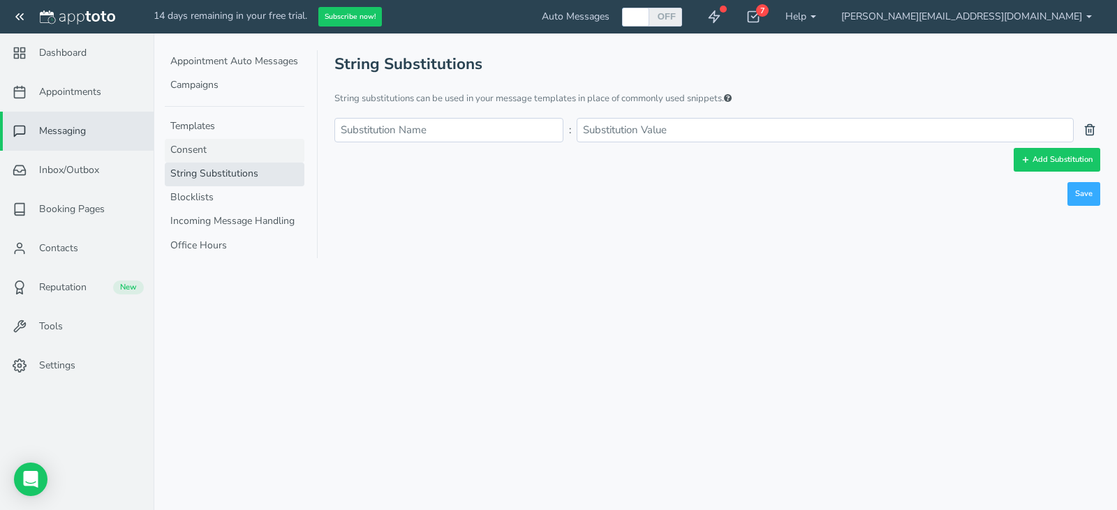
click at [232, 145] on link "Consent" at bounding box center [235, 151] width 140 height 24
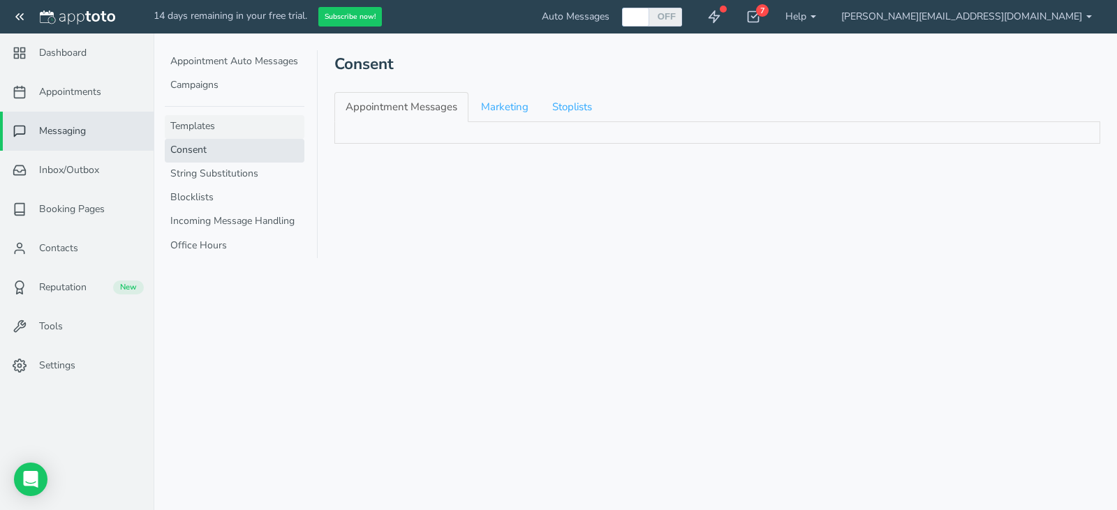
checkbox input "true"
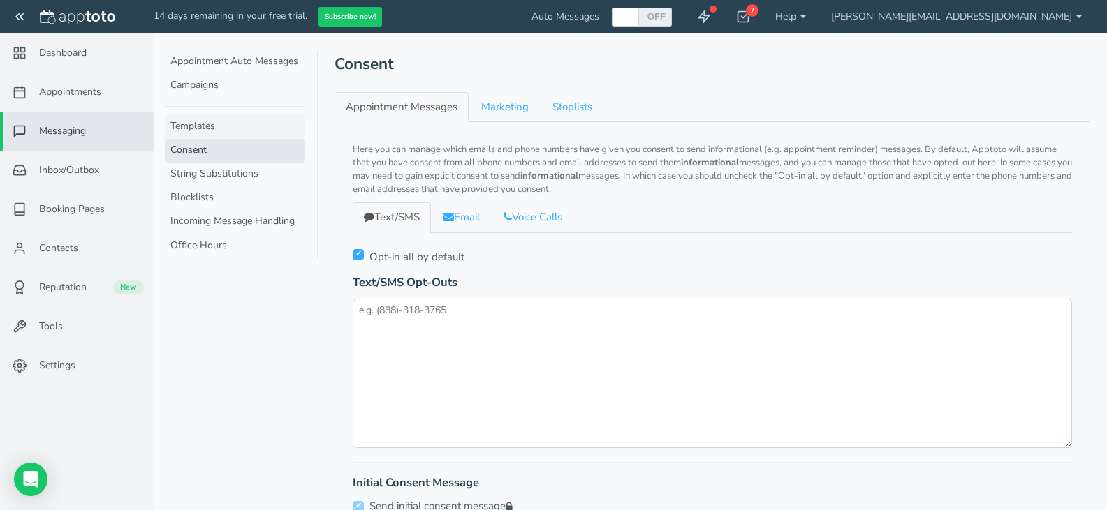
click at [233, 126] on link "Templates" at bounding box center [235, 127] width 140 height 24
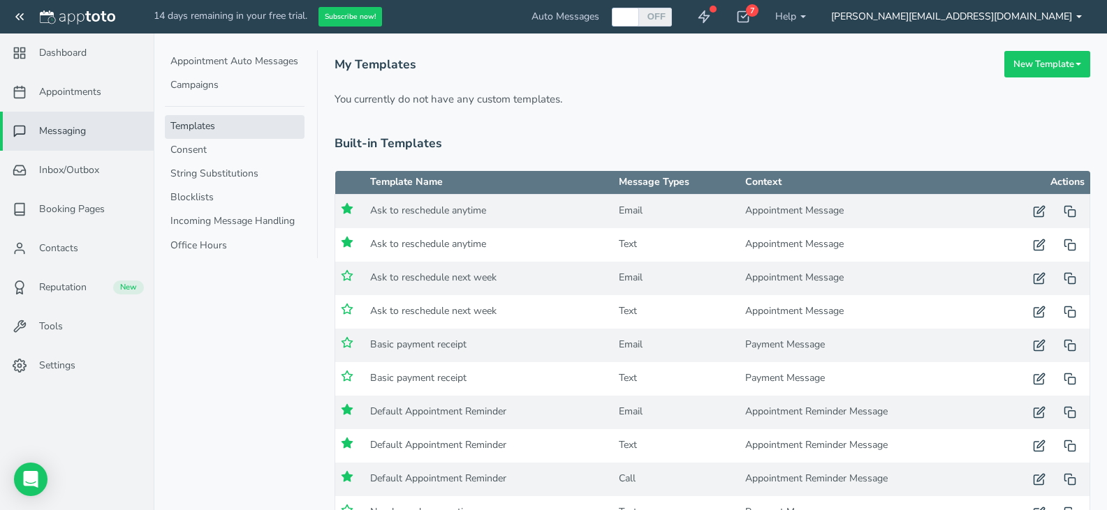
click at [1076, 15] on link "[PERSON_NAME][EMAIL_ADDRESS][DOMAIN_NAME]" at bounding box center [956, 17] width 276 height 34
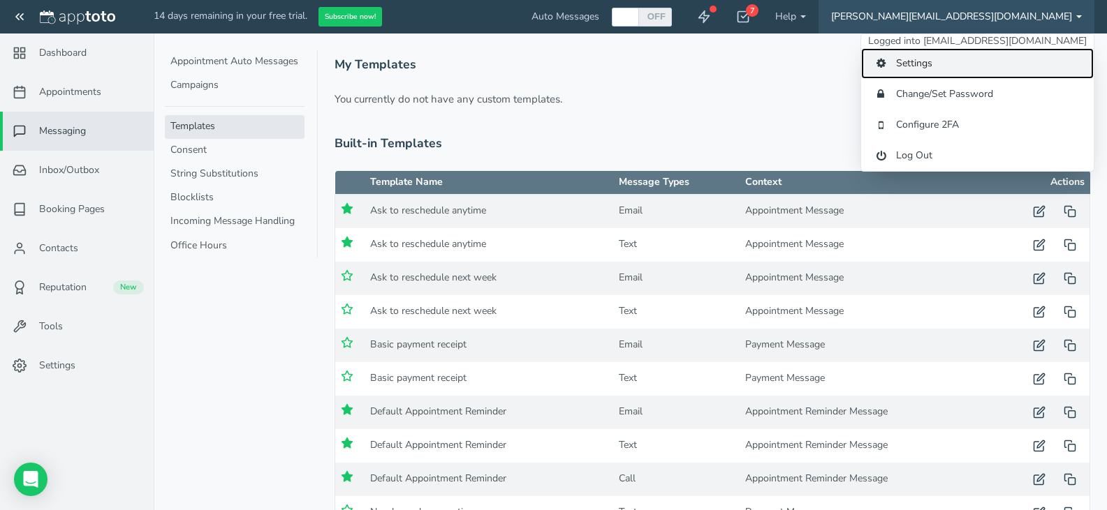
click at [1021, 79] on link "Settings" at bounding box center [977, 63] width 232 height 31
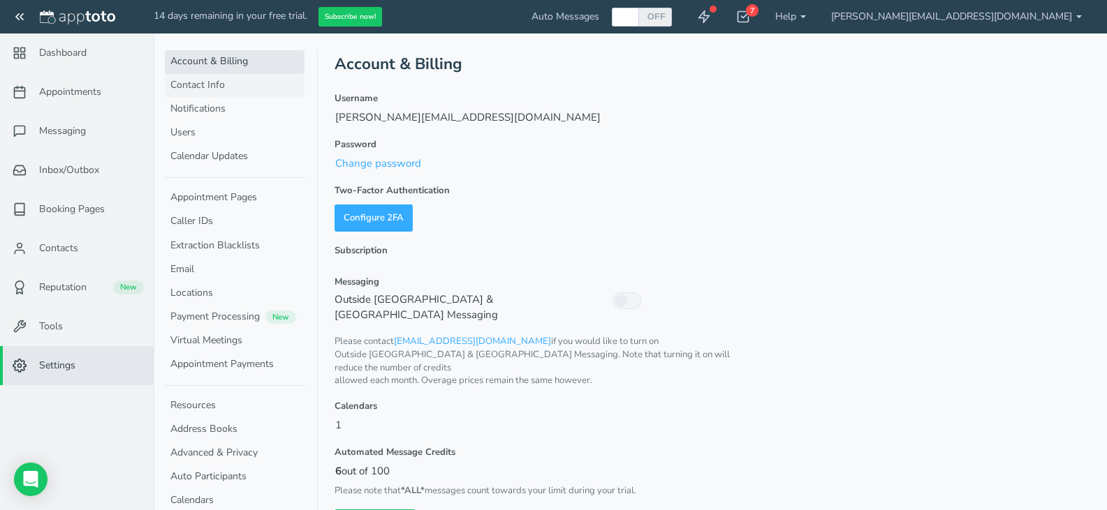
click at [240, 89] on link "Contact Info" at bounding box center [235, 86] width 140 height 24
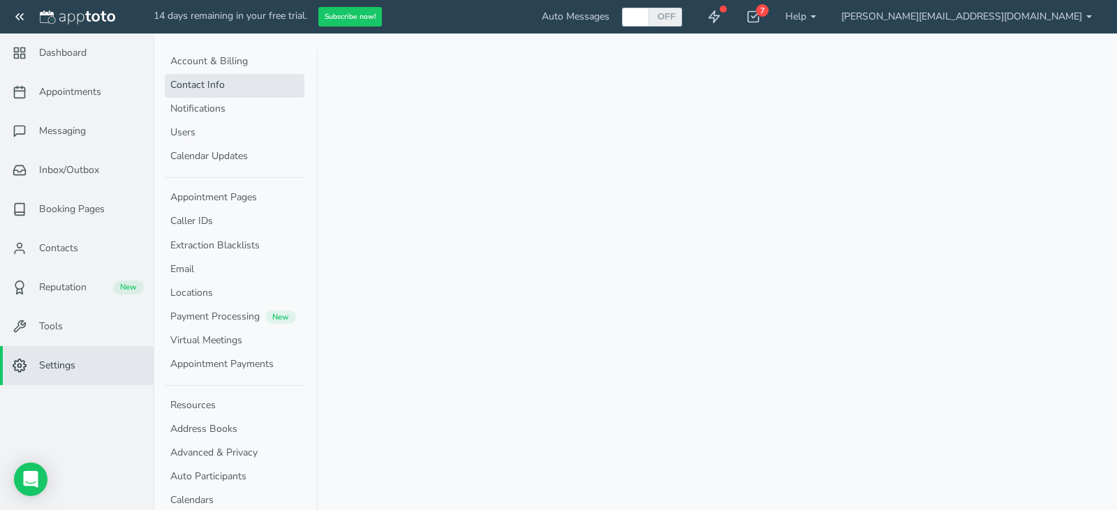
select select "600"
select select "1140"
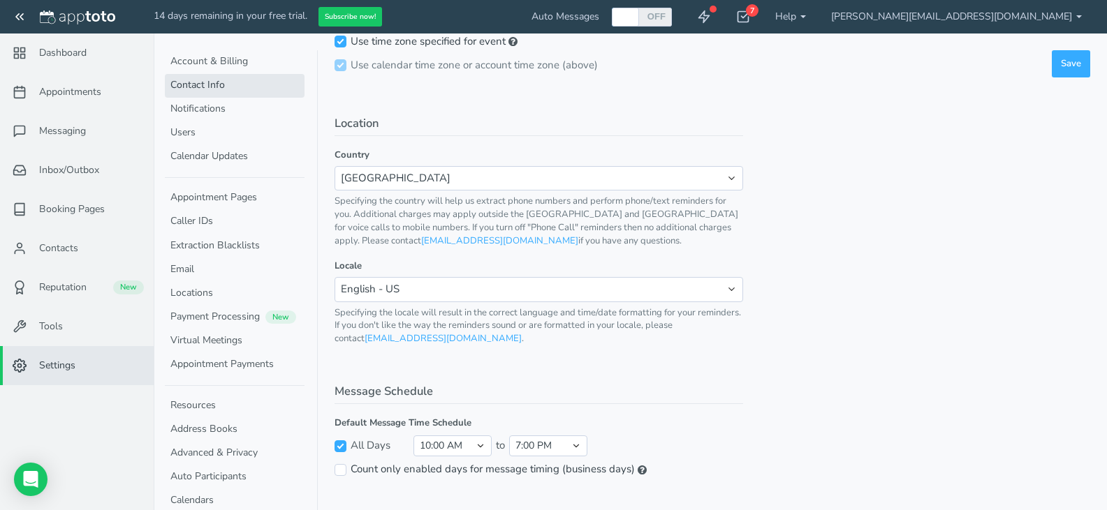
scroll to position [620, 0]
click at [189, 94] on link "Contact Info" at bounding box center [235, 86] width 140 height 24
click at [202, 69] on link "Account & Billing" at bounding box center [235, 62] width 140 height 24
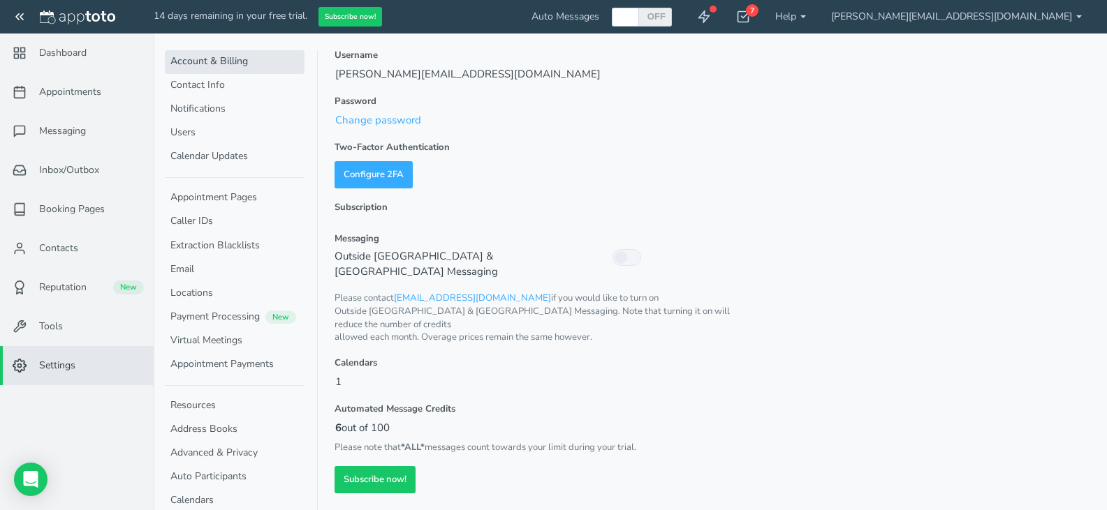
scroll to position [17, 0]
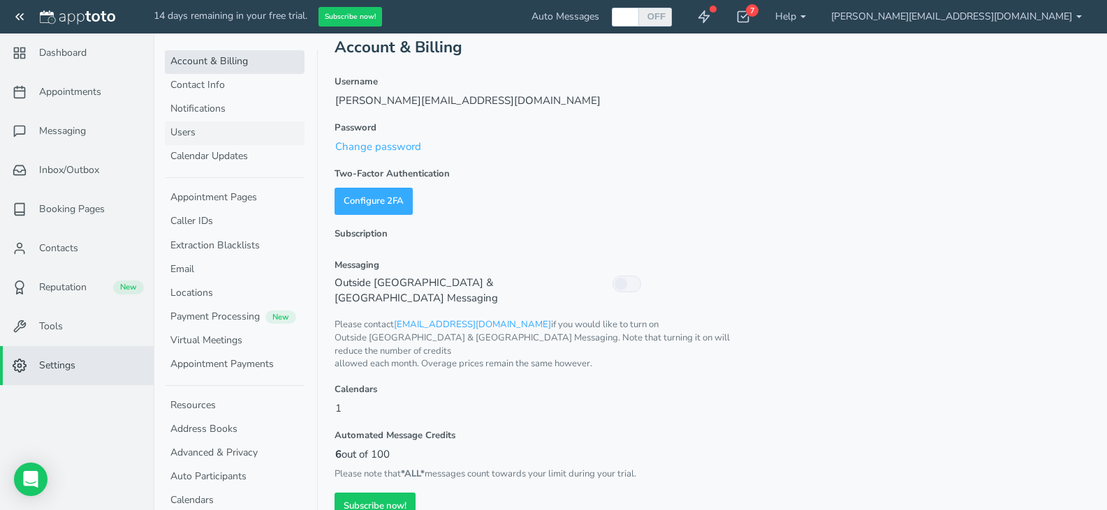
click at [201, 134] on link "Users" at bounding box center [235, 133] width 140 height 24
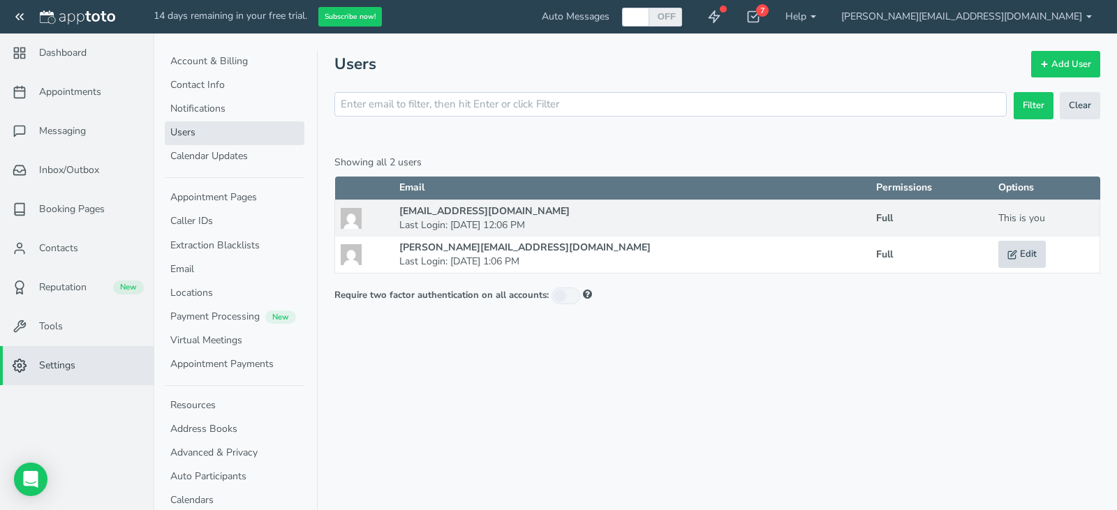
click at [1008, 256] on link "Edit" at bounding box center [1021, 254] width 47 height 27
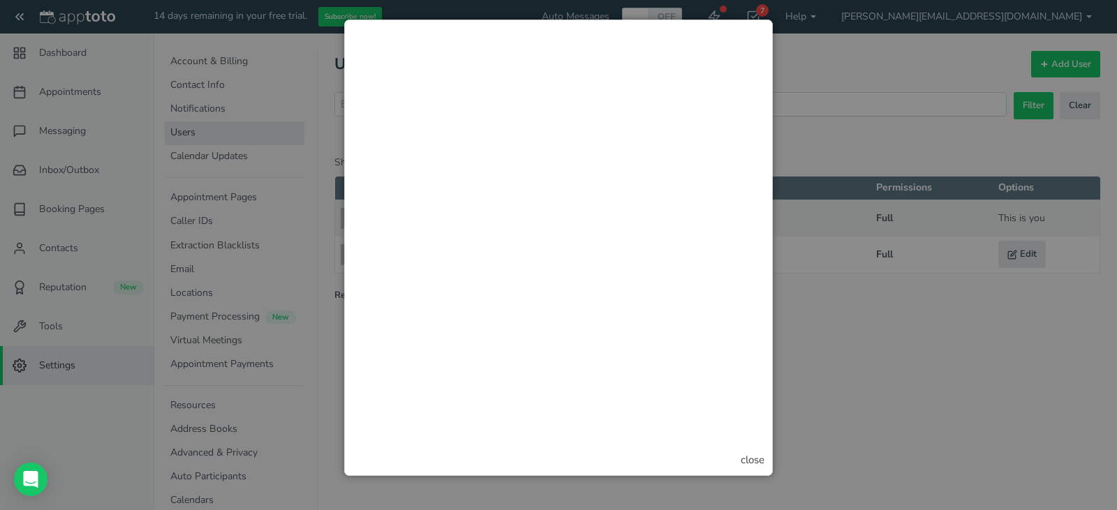
click at [751, 464] on div "close" at bounding box center [753, 460] width 24 height 15
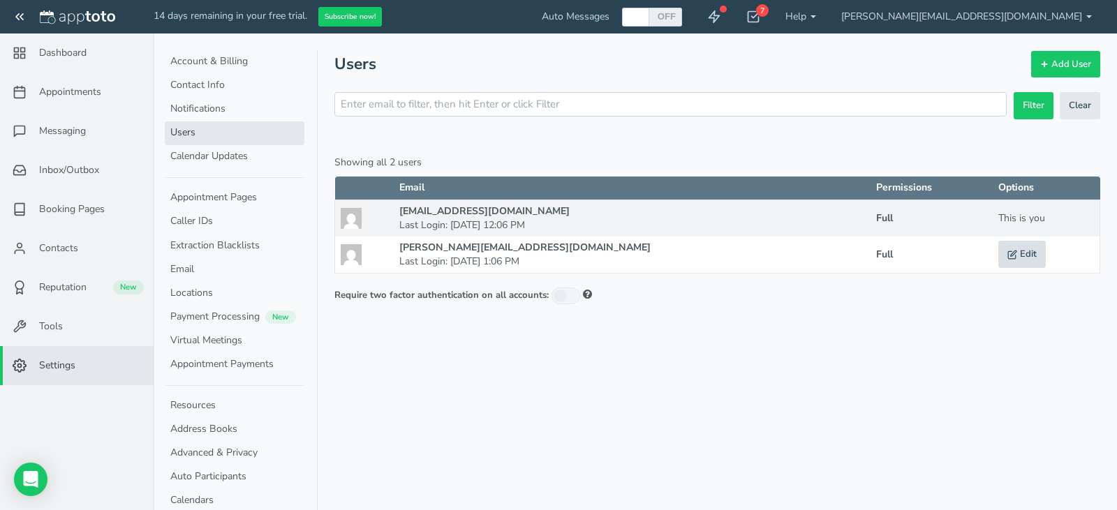
click at [1014, 259] on link "Edit" at bounding box center [1021, 254] width 47 height 27
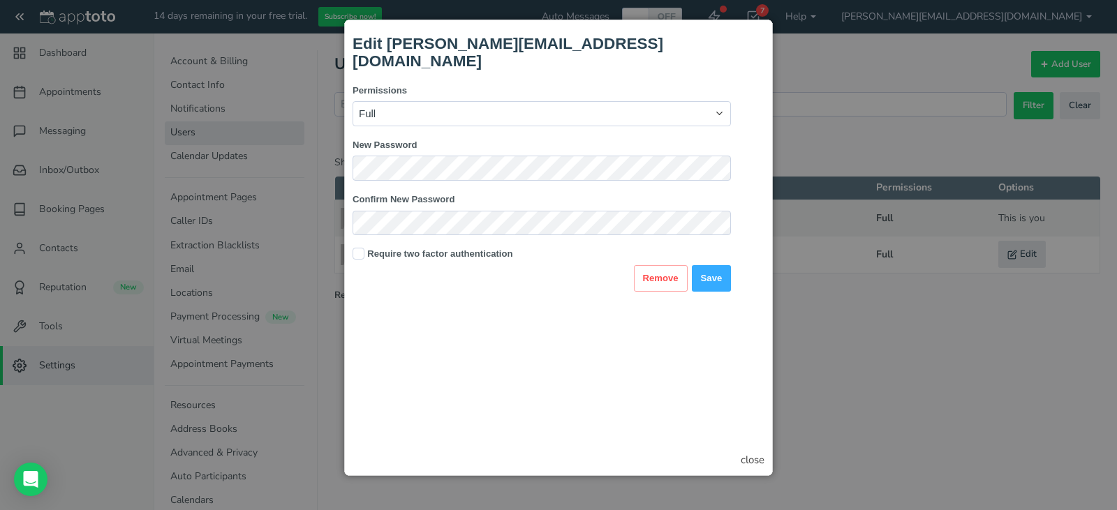
click at [752, 464] on div "close" at bounding box center [753, 460] width 24 height 15
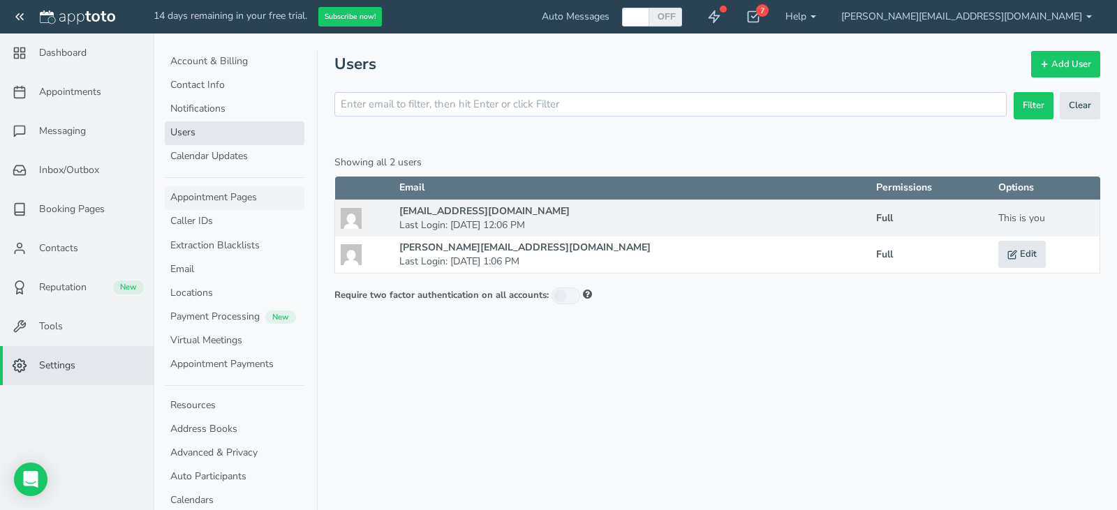
click at [227, 196] on link "Appointment Pages" at bounding box center [235, 198] width 140 height 24
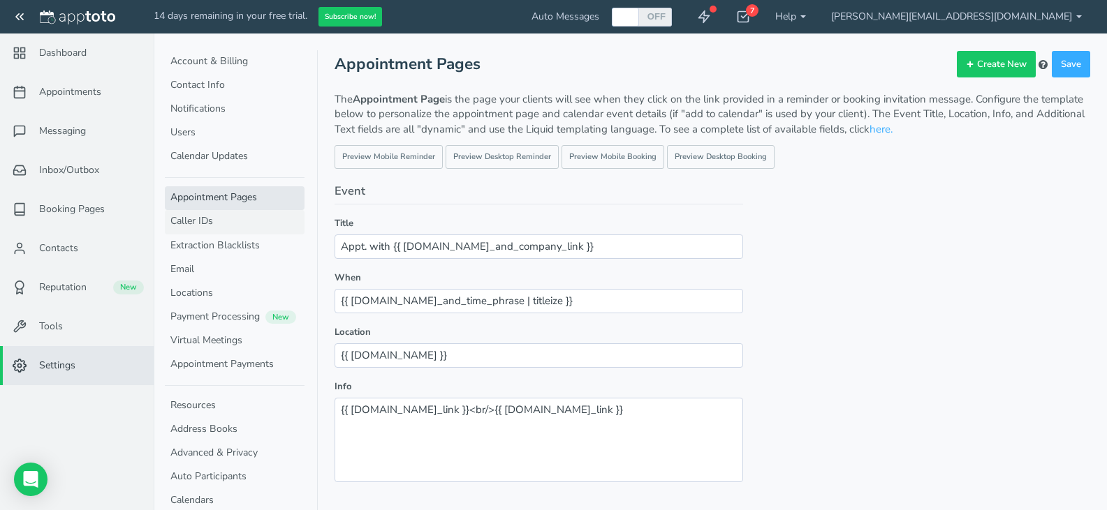
click at [221, 216] on link "Caller IDs" at bounding box center [235, 222] width 140 height 24
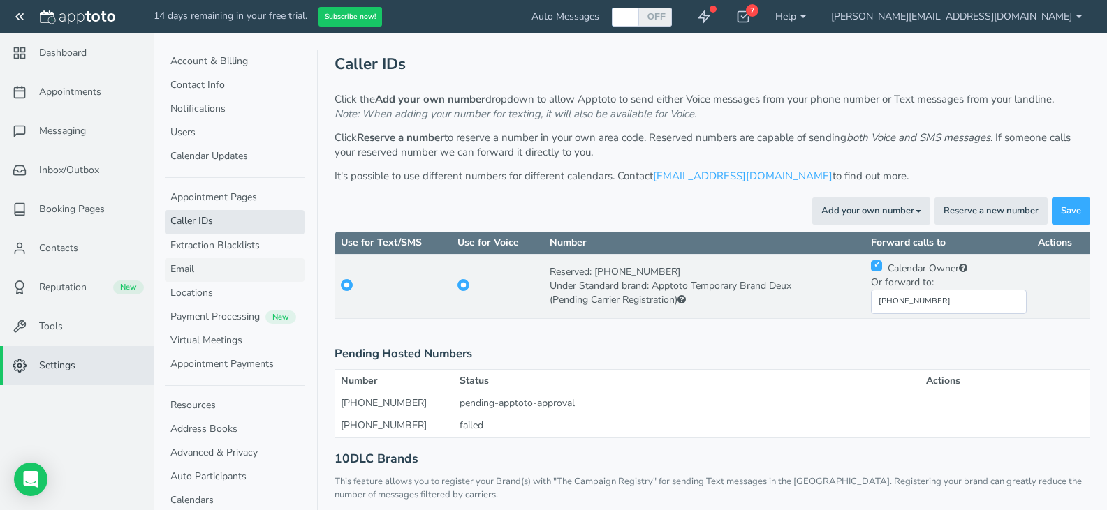
click at [223, 261] on link "Email" at bounding box center [235, 270] width 140 height 24
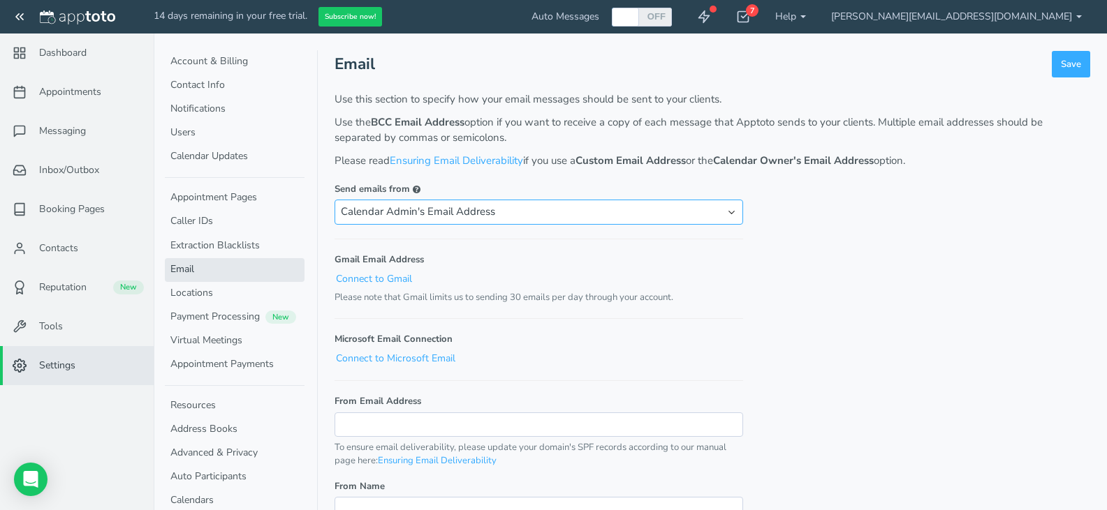
click at [716, 219] on select "Apptoto's Email Address Custom Email Address Calendar Owner's Email Address Cal…" at bounding box center [538, 212] width 408 height 24
select select "gmail"
click at [334, 200] on select "Apptoto's Email Address Custom Email Address Calendar Owner's Email Address Cal…" at bounding box center [538, 212] width 408 height 24
